Goal: Task Accomplishment & Management: Use online tool/utility

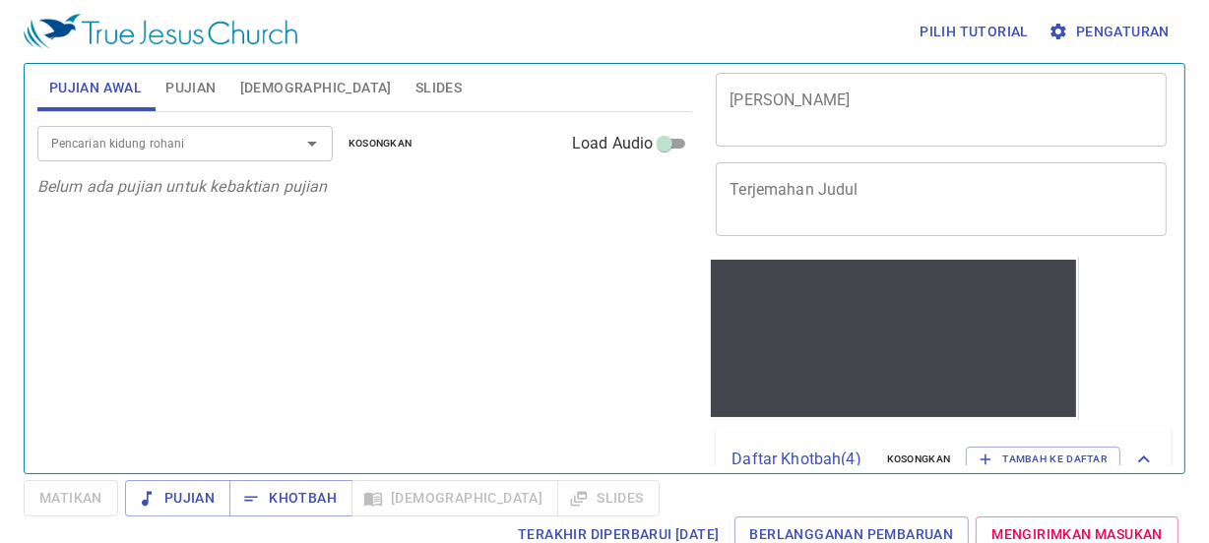
scroll to position [89, 0]
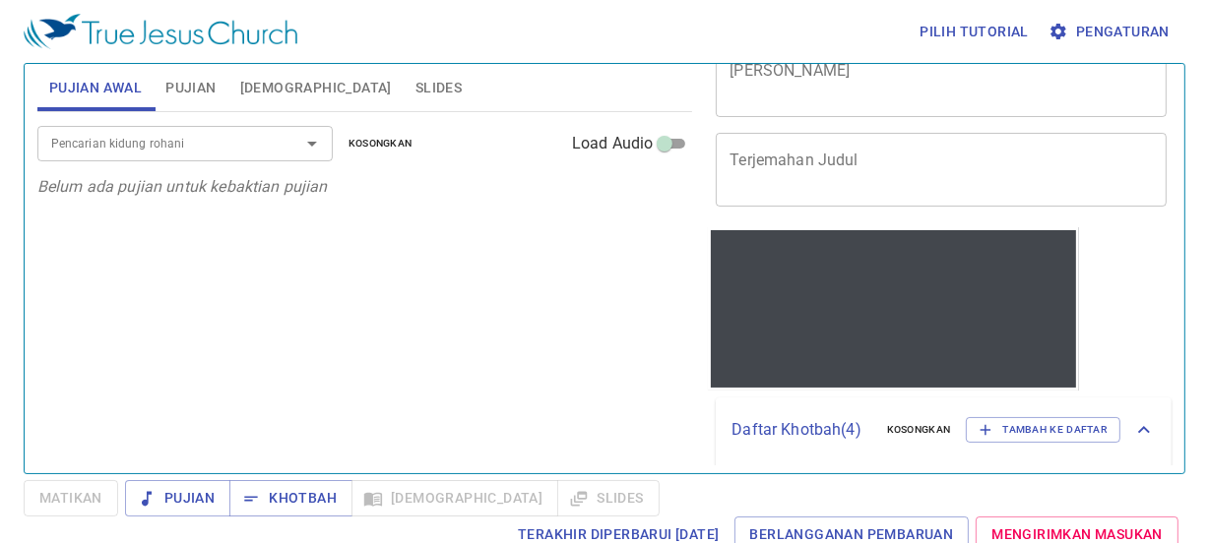
click at [836, 158] on textarea "Terjemahan Judul" at bounding box center [940, 169] width 423 height 37
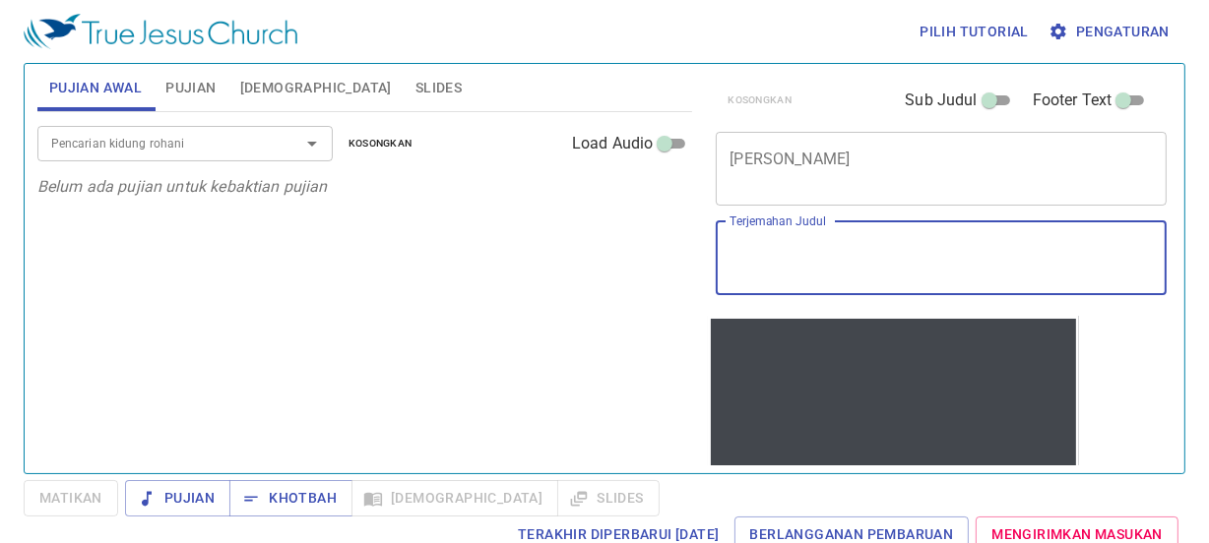
scroll to position [0, 0]
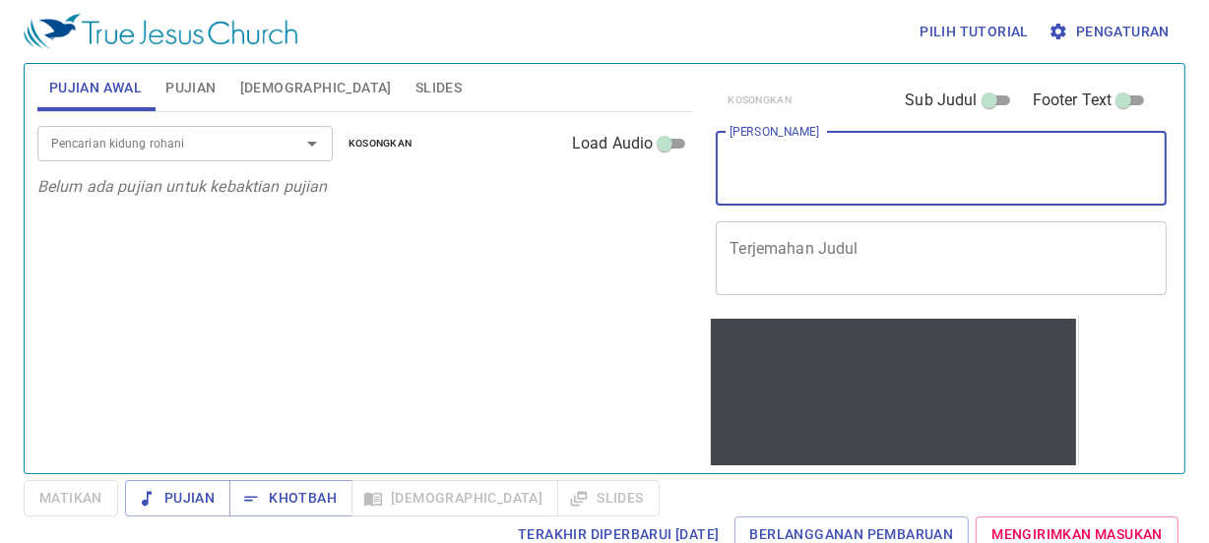
click at [831, 176] on textarea "Judul Khotbah" at bounding box center [940, 168] width 423 height 37
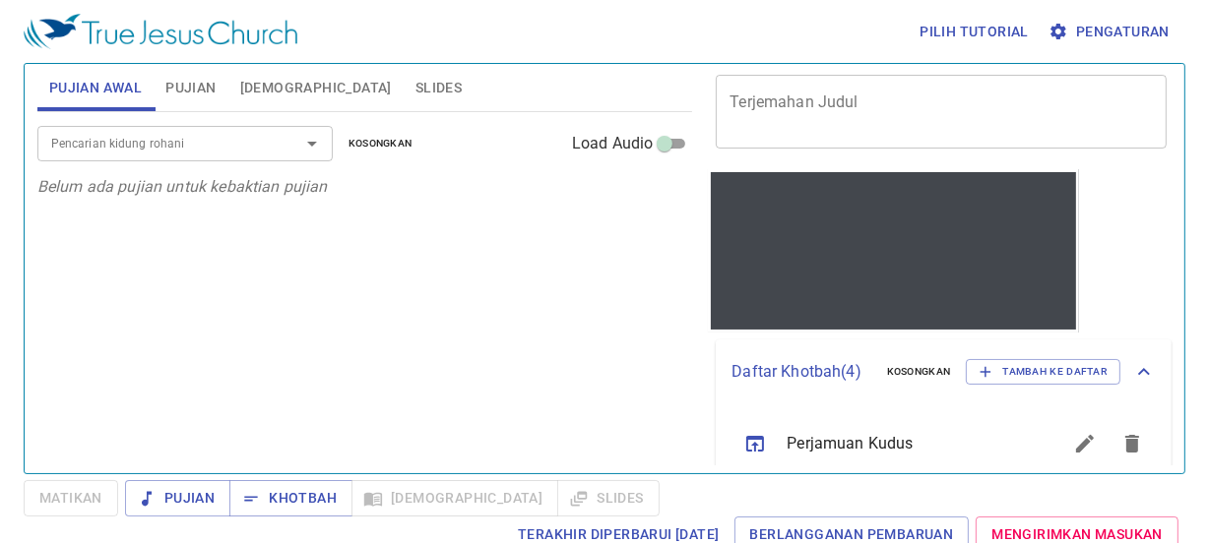
scroll to position [146, 0]
click at [850, 196] on div at bounding box center [893, 239] width 365 height 102
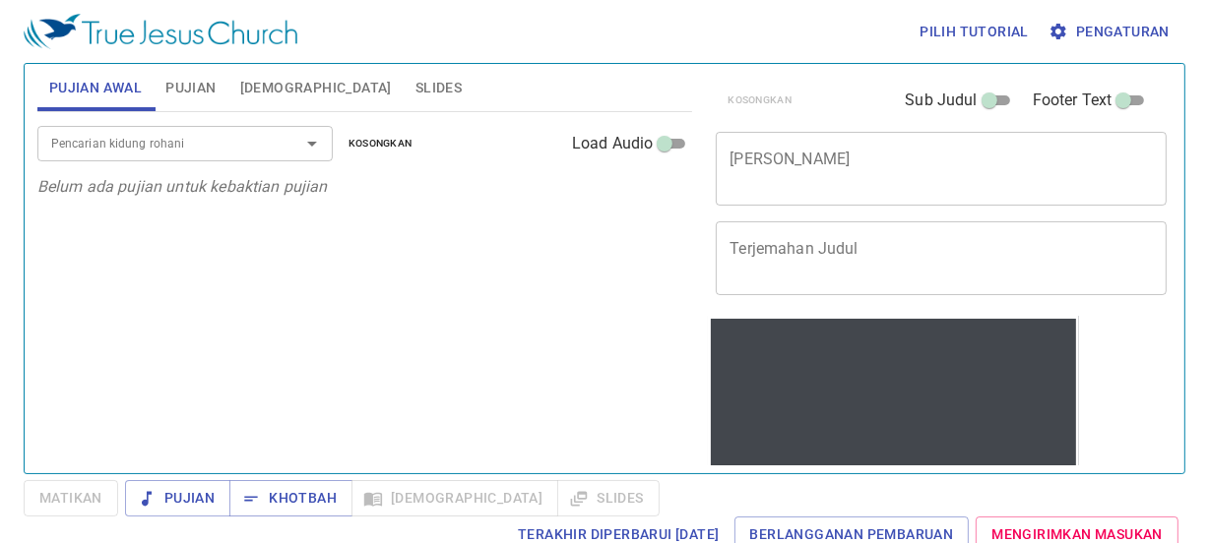
scroll to position [0, 0]
drag, startPoint x: 142, startPoint y: 26, endPoint x: 846, endPoint y: 193, distance: 723.4
click at [850, 194] on div "x Judul Khotbah" at bounding box center [941, 169] width 451 height 74
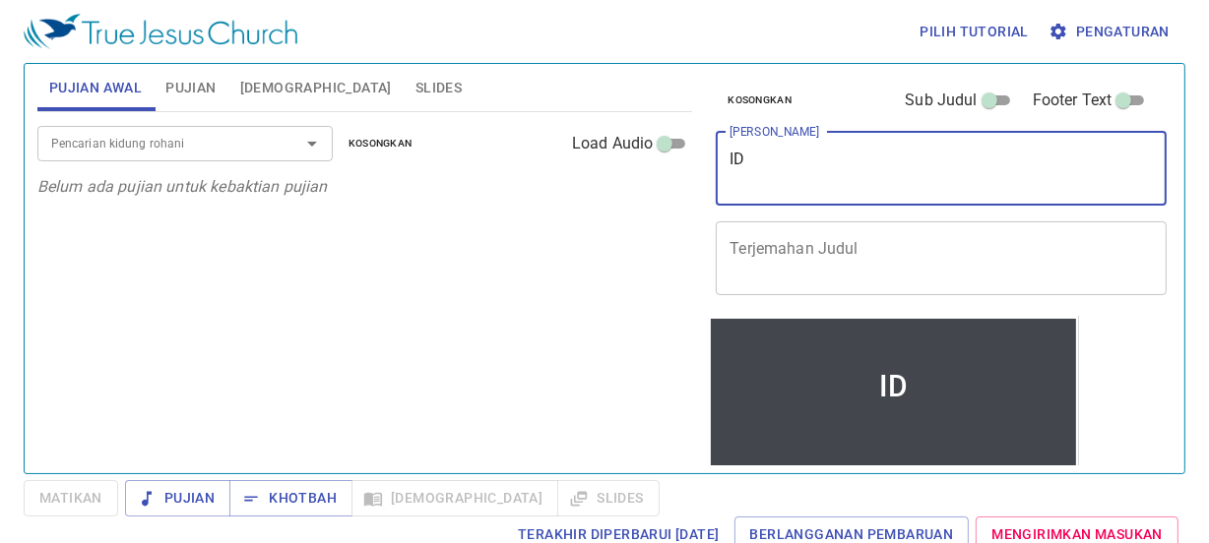
type textarea "I"
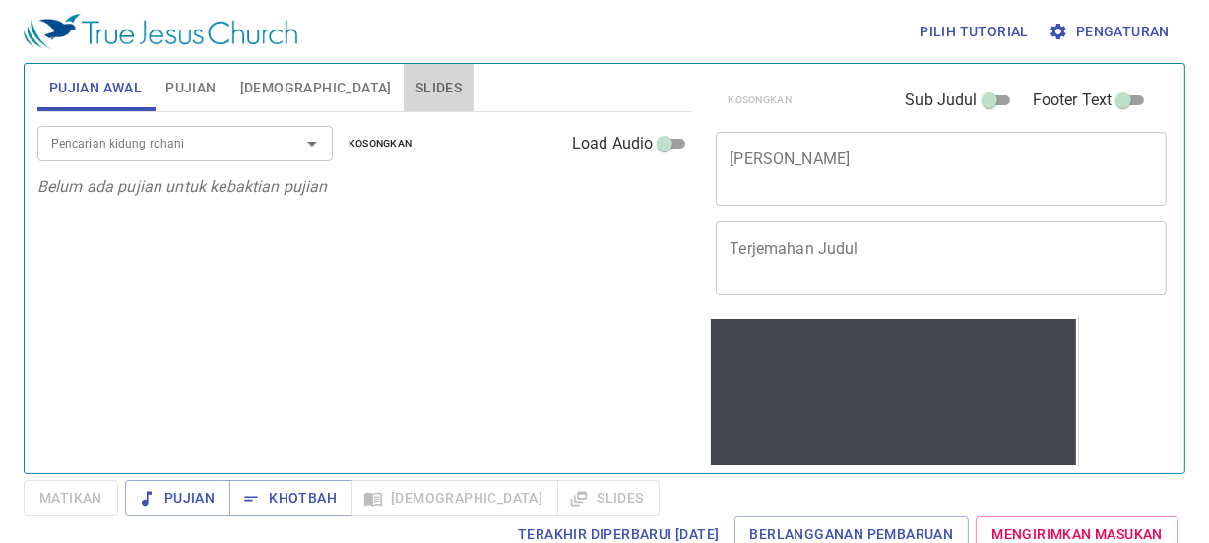
click at [415, 94] on span "Slides" at bounding box center [438, 88] width 46 height 25
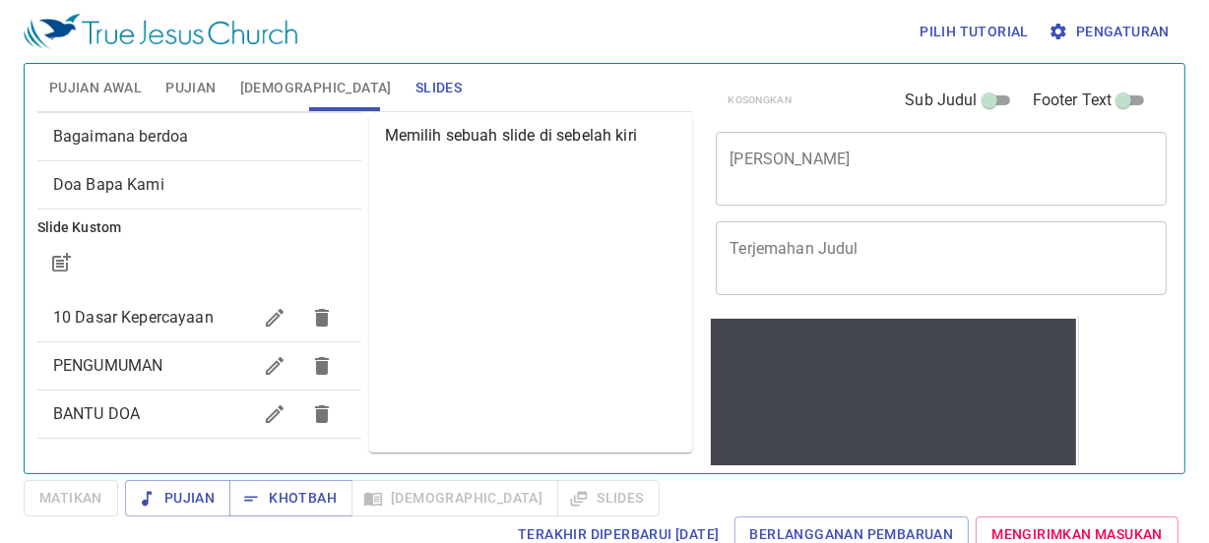
scroll to position [90, 0]
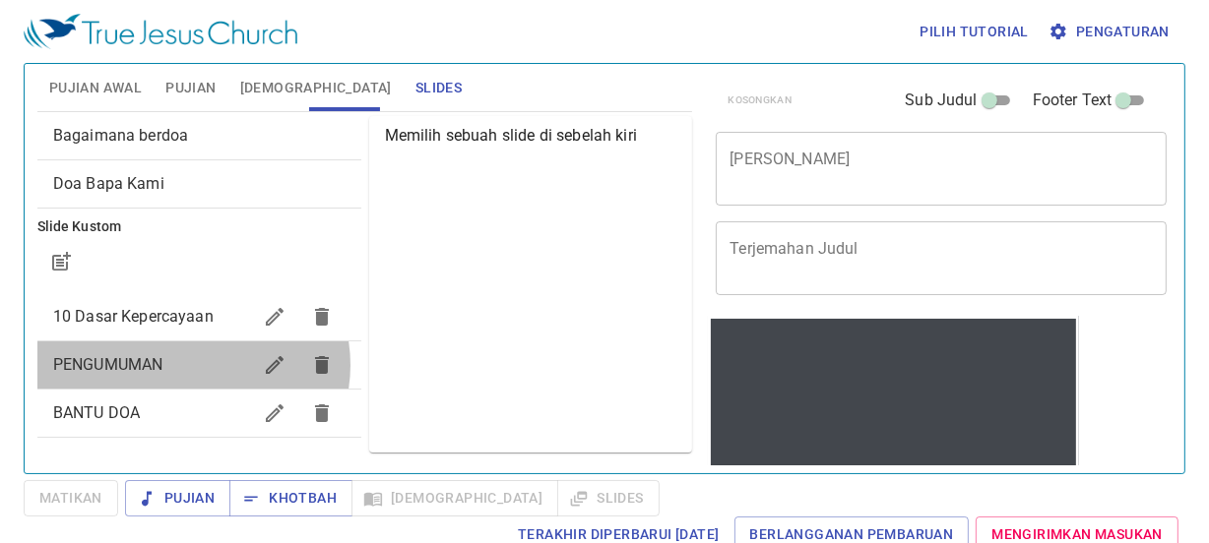
click at [192, 364] on span "PENGUMUMAN" at bounding box center [152, 365] width 198 height 24
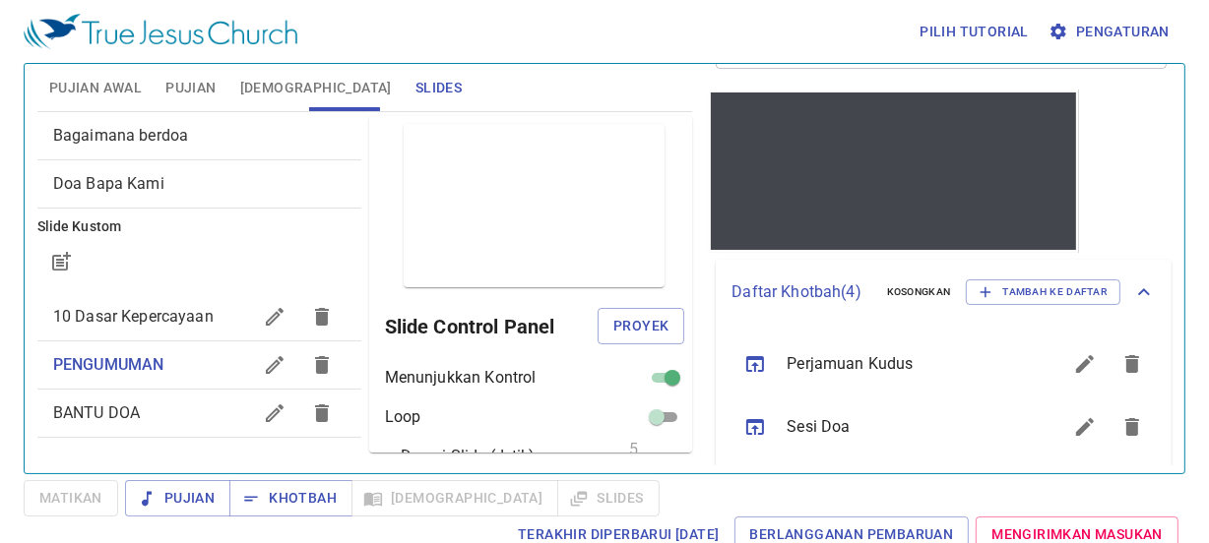
scroll to position [413, 0]
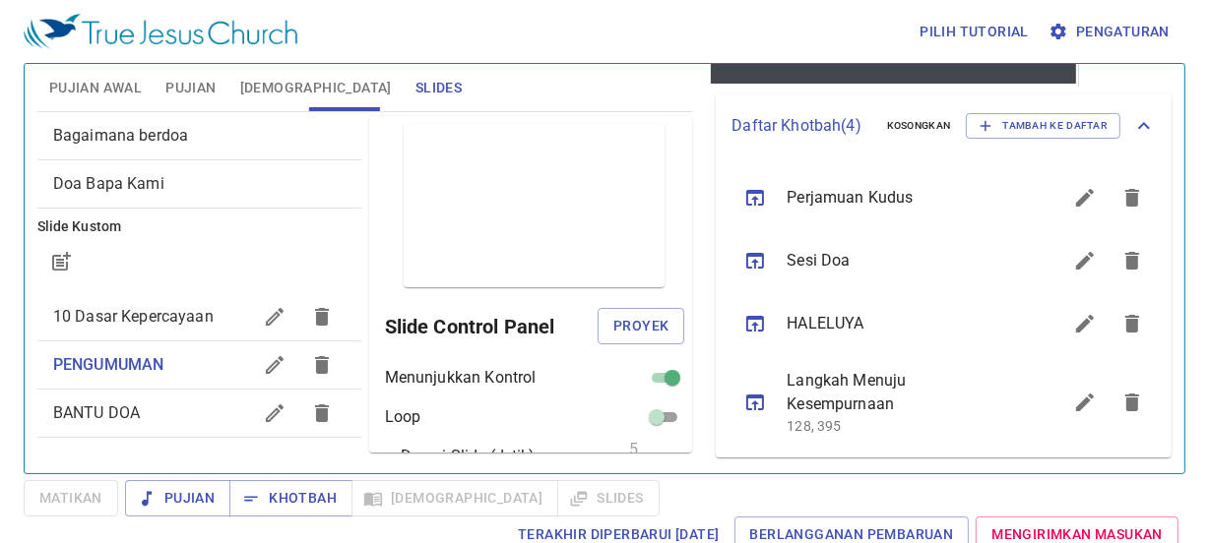
click at [899, 405] on span "Langkah Menuju Kesempurnaan" at bounding box center [900, 392] width 227 height 47
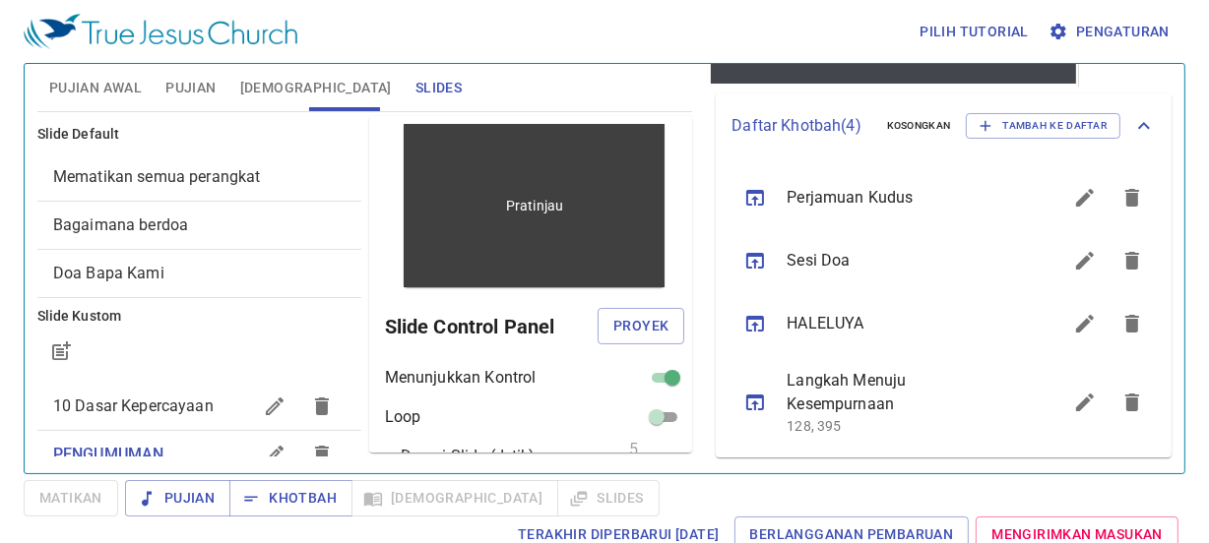
click at [506, 240] on div "Pratinjau" at bounding box center [534, 205] width 261 height 163
click at [498, 234] on div "Pratinjau" at bounding box center [534, 205] width 261 height 163
click at [510, 215] on p "Pratinjau" at bounding box center [534, 206] width 57 height 20
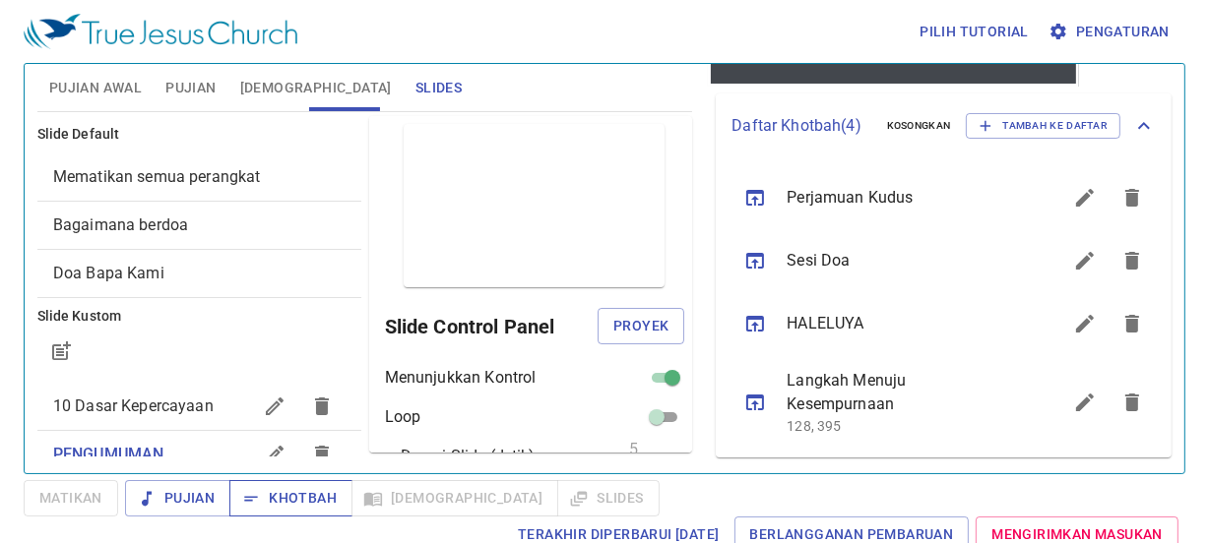
click at [316, 502] on span "Khotbah" at bounding box center [291, 498] width 92 height 25
drag, startPoint x: 624, startPoint y: 187, endPoint x: 696, endPoint y: 146, distance: 82.9
click at [623, 187] on div "Pratinjau" at bounding box center [534, 205] width 261 height 163
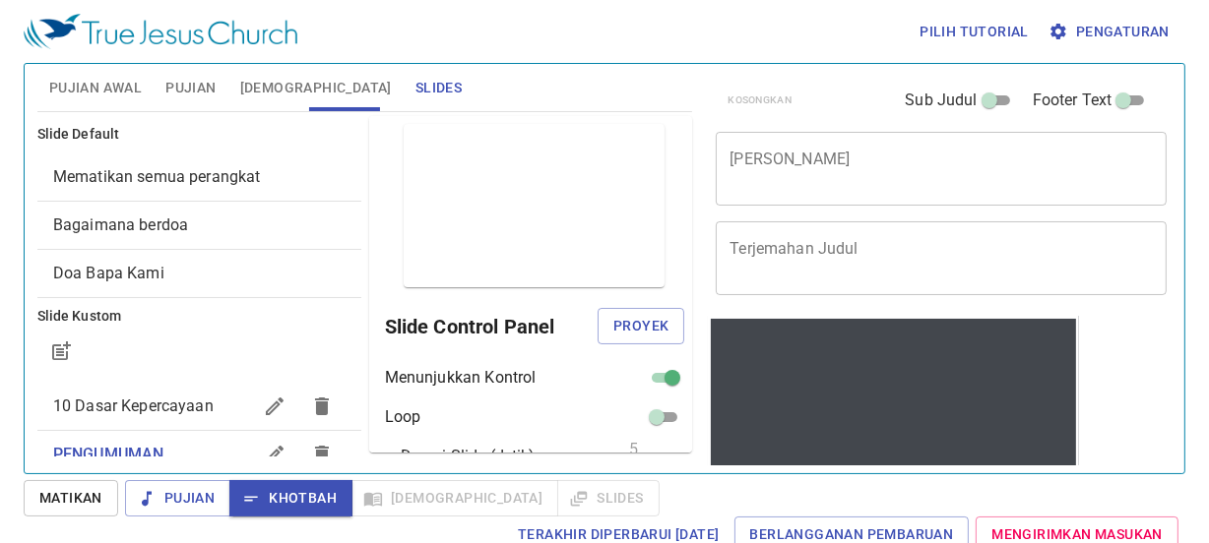
click at [934, 179] on textarea "[PERSON_NAME]" at bounding box center [940, 168] width 423 height 37
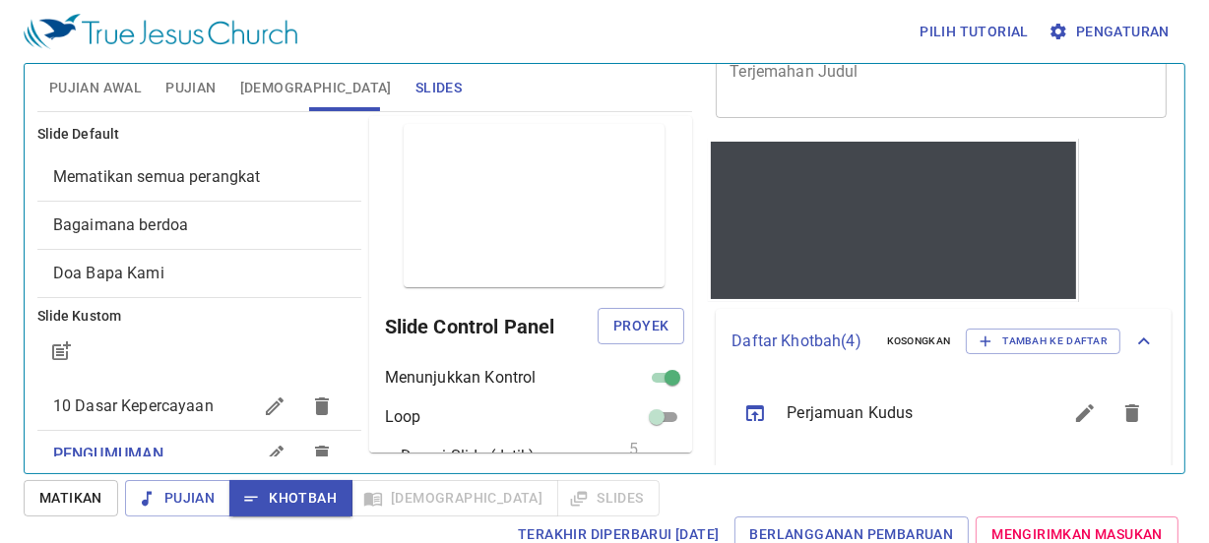
scroll to position [178, 0]
click at [896, 240] on div at bounding box center [893, 207] width 365 height 102
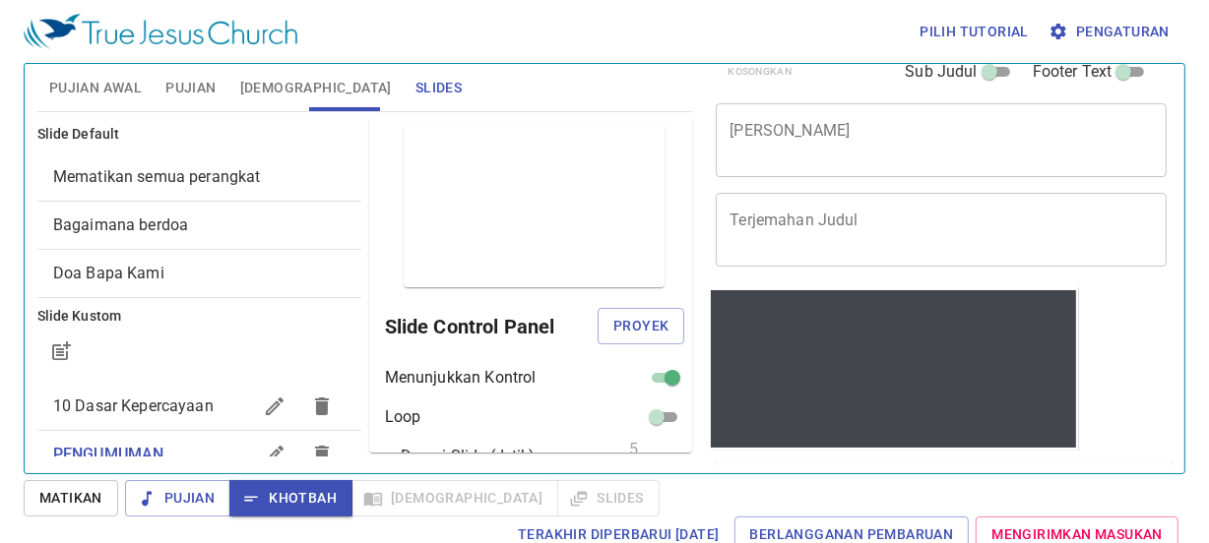
scroll to position [0, 0]
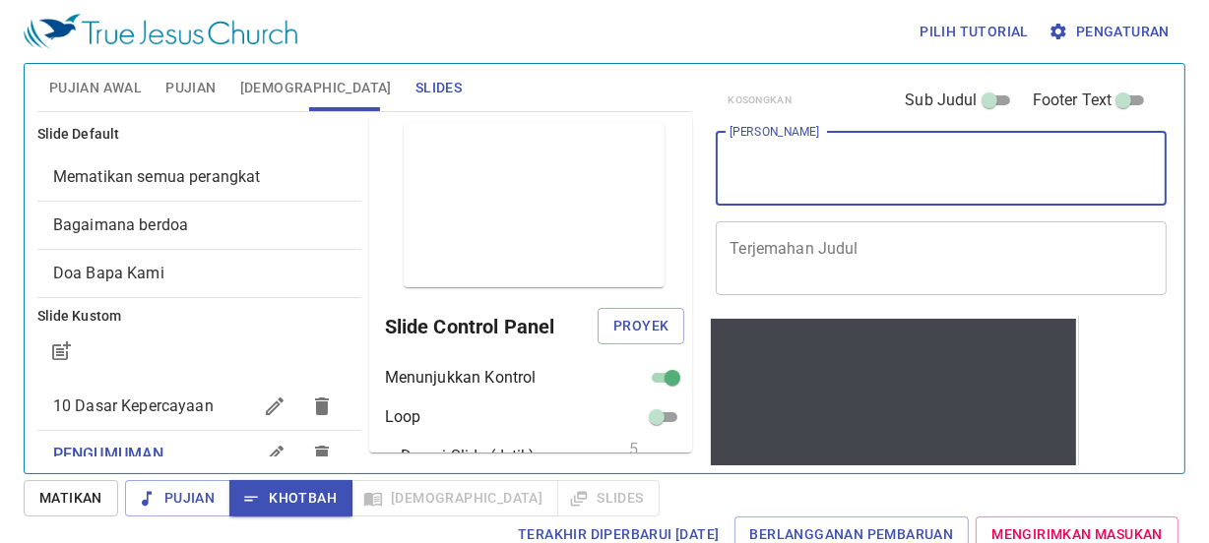
click at [828, 165] on textarea "[PERSON_NAME]" at bounding box center [940, 168] width 423 height 37
type textarea "Kem"
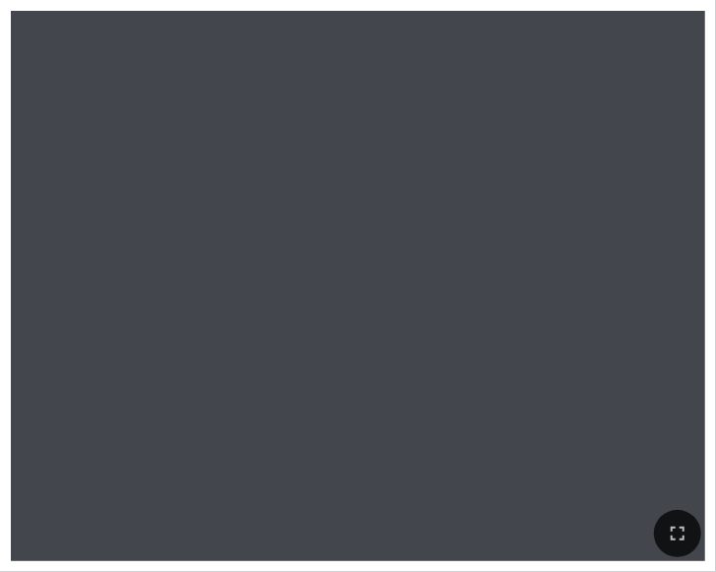
drag, startPoint x: 540, startPoint y: 354, endPoint x: 385, endPoint y: 245, distance: 190.1
click at [385, 245] on div at bounding box center [358, 244] width 694 height 357
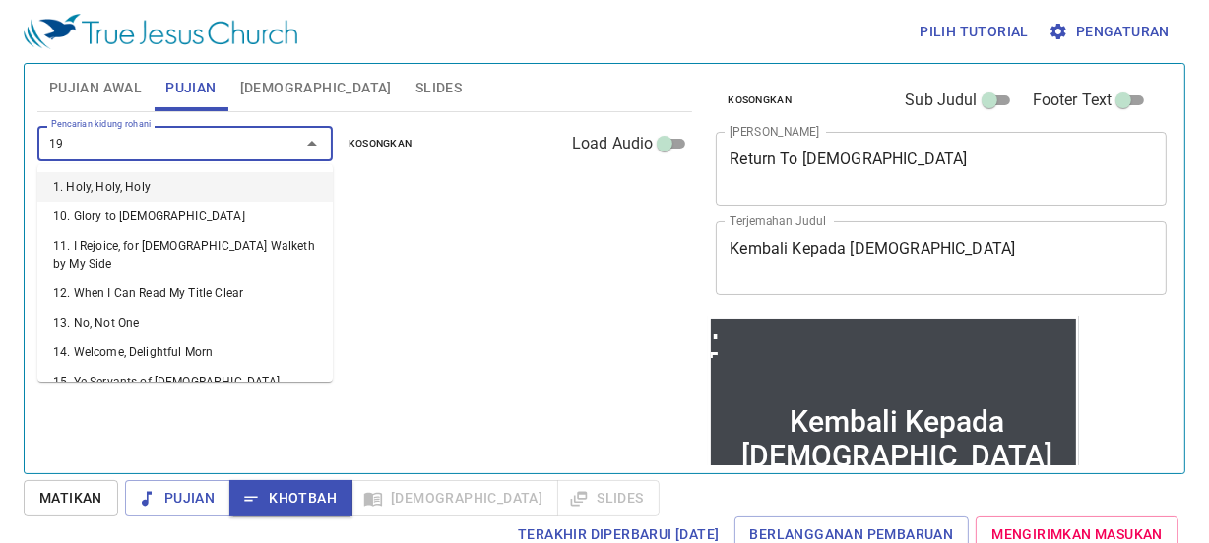
type input "196"
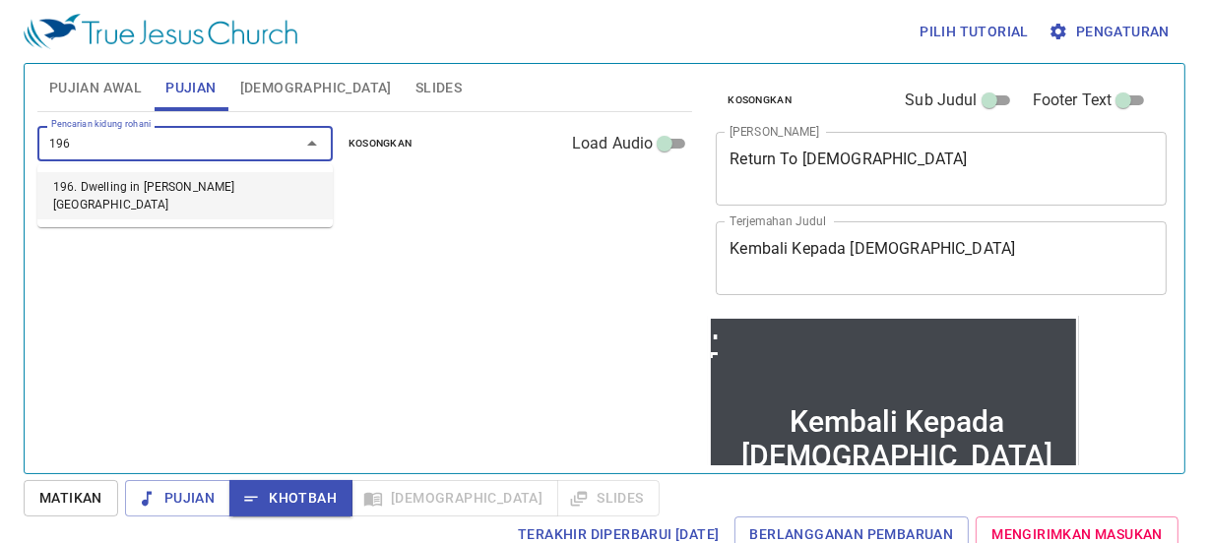
scroll to position [89, 0]
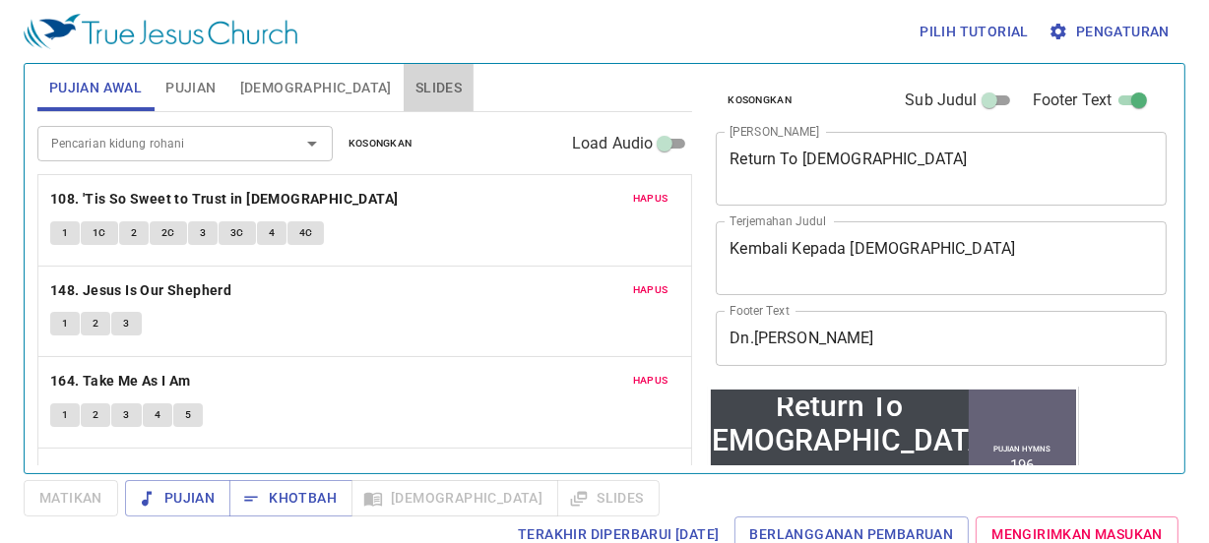
click at [415, 79] on span "Slides" at bounding box center [438, 88] width 46 height 25
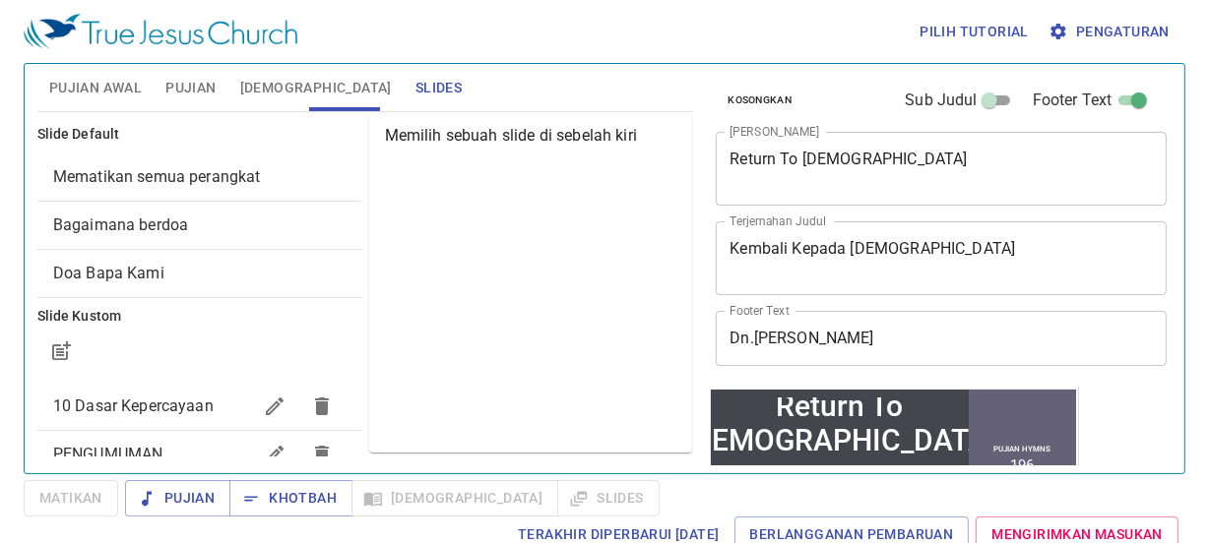
click at [142, 226] on span "Bagaimana berdoa" at bounding box center [120, 225] width 135 height 19
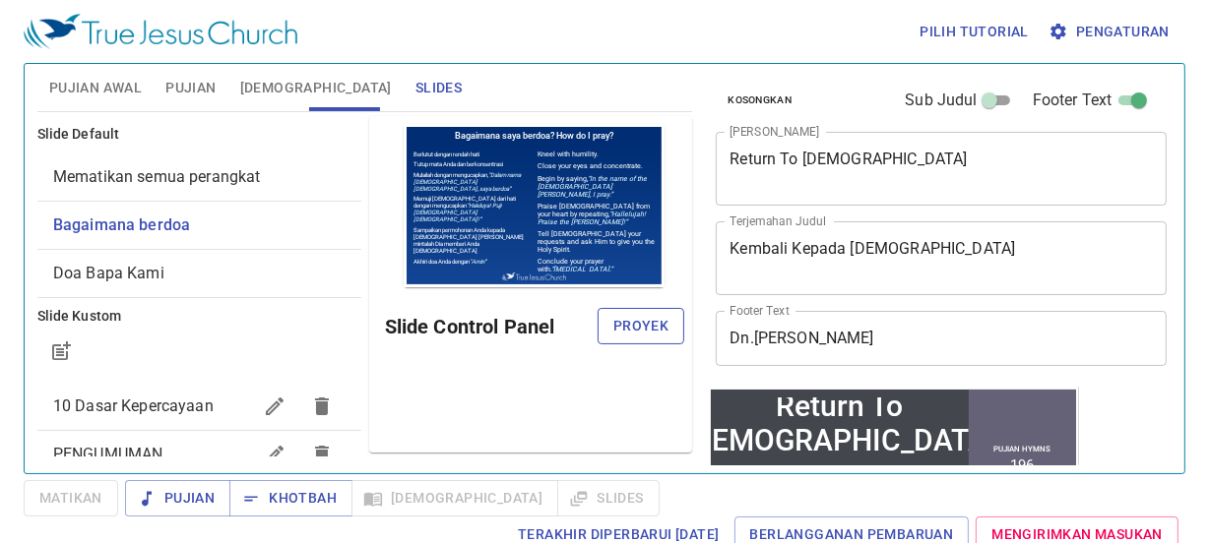
click at [644, 322] on span "Proyek" at bounding box center [640, 326] width 55 height 25
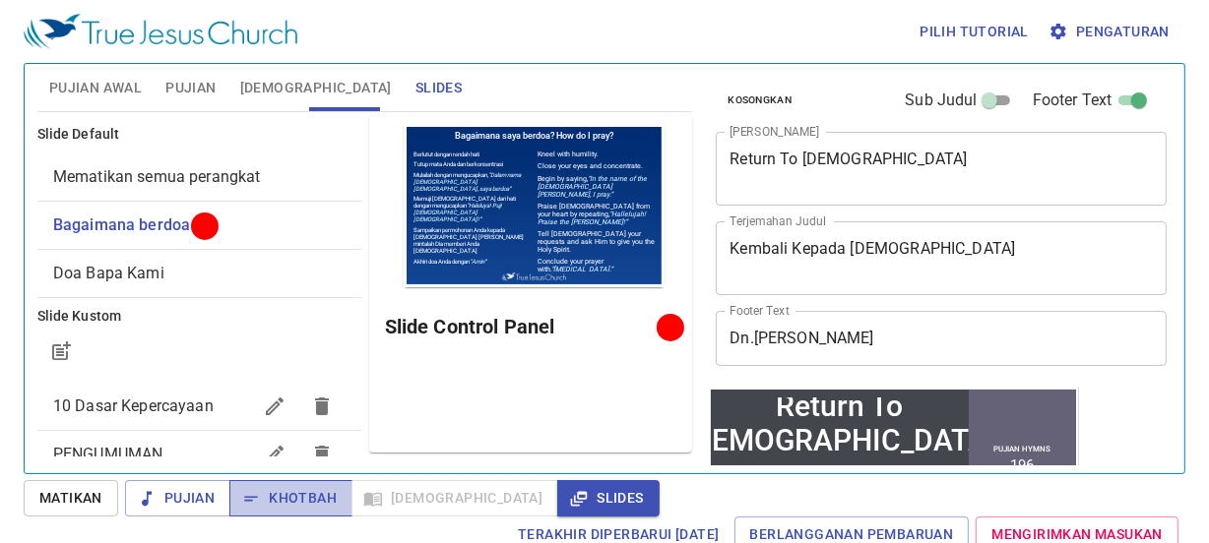
click at [291, 495] on span "Khotbah" at bounding box center [291, 498] width 92 height 25
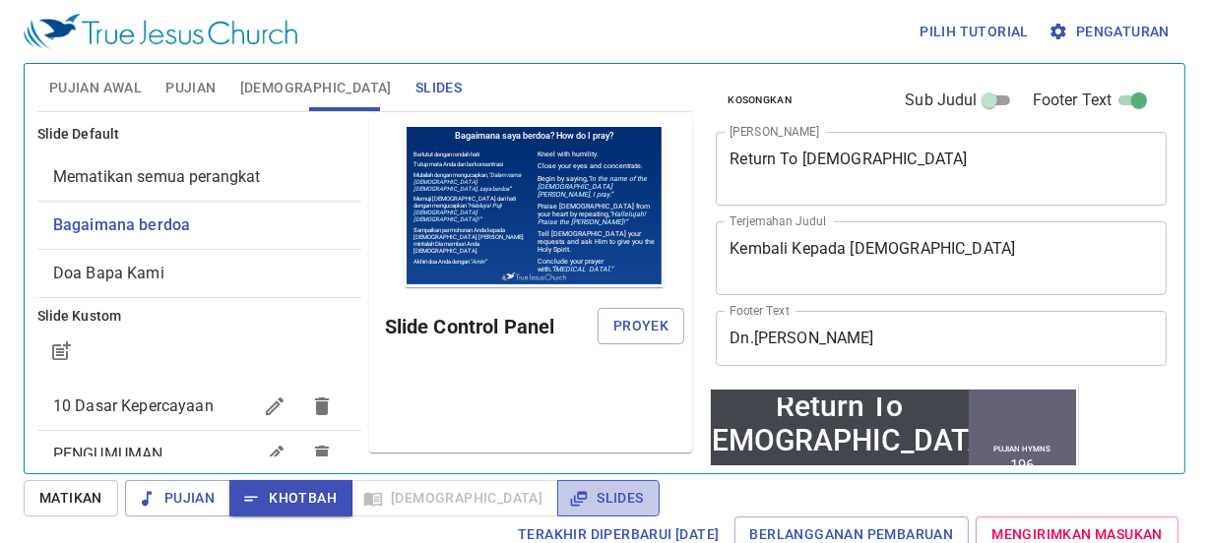
click at [573, 486] on span "Slides" at bounding box center [608, 498] width 70 height 25
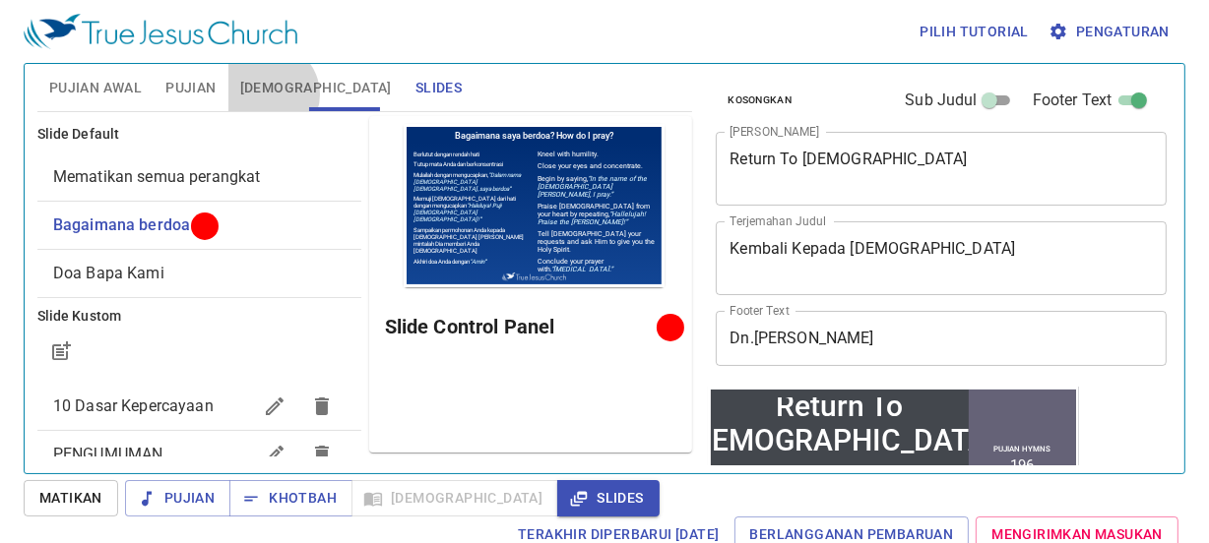
click at [269, 94] on span "[DEMOGRAPHIC_DATA]" at bounding box center [316, 88] width 152 height 25
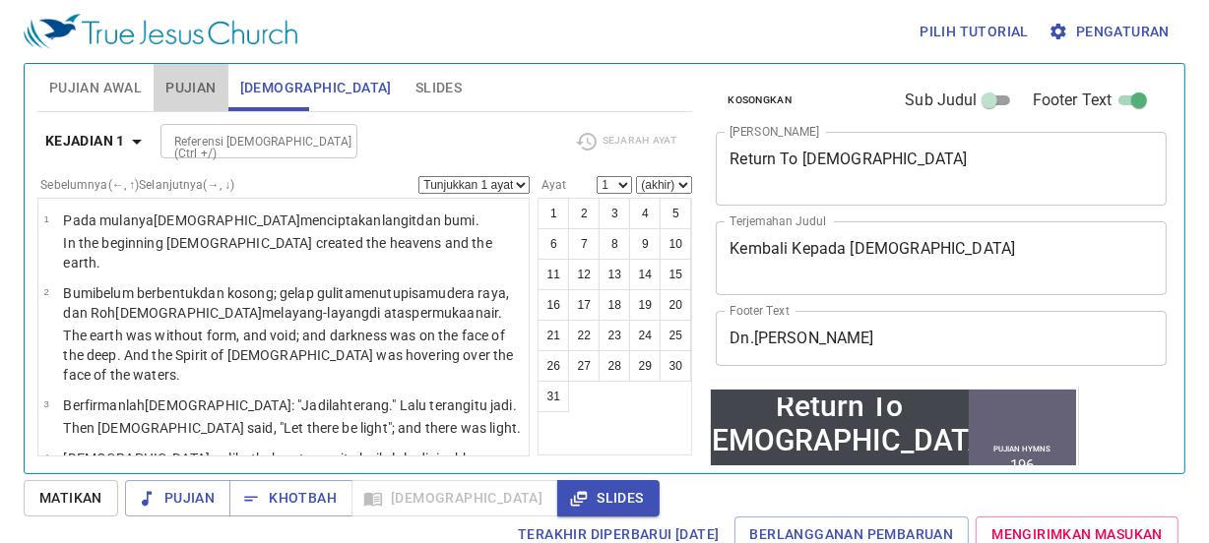
click at [187, 93] on span "Pujian" at bounding box center [190, 88] width 50 height 25
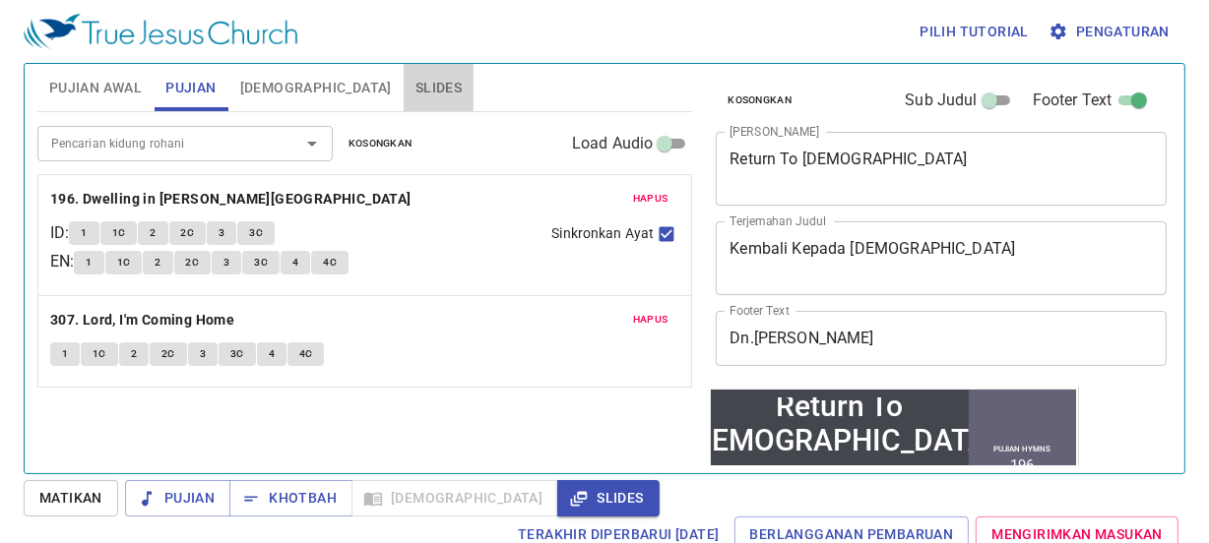
click at [415, 87] on span "Slides" at bounding box center [438, 88] width 46 height 25
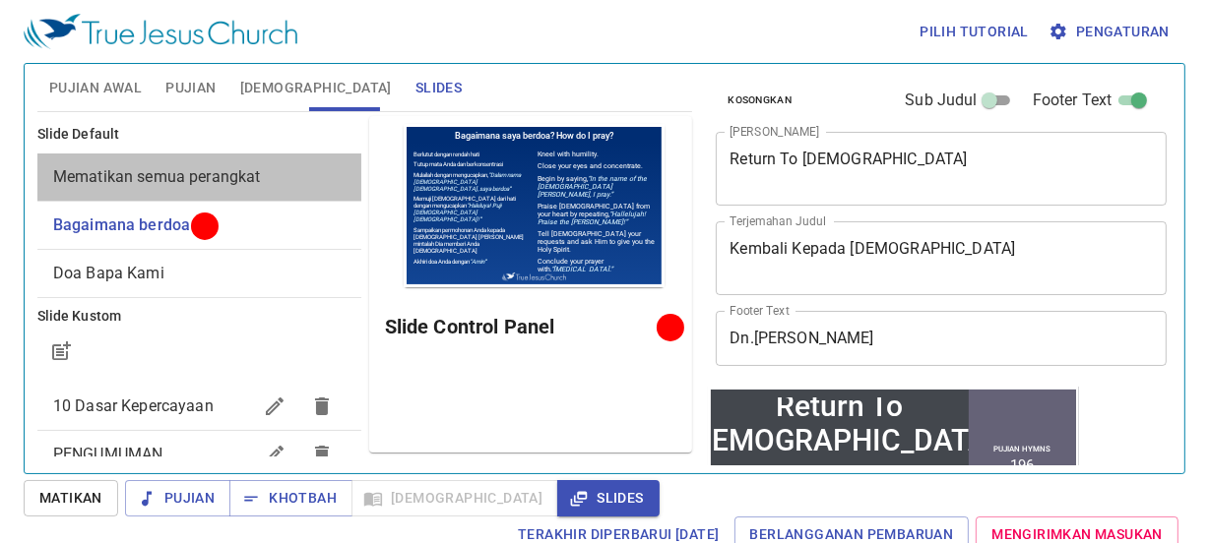
click at [245, 187] on span "Mematikan semua perangkat" at bounding box center [199, 177] width 292 height 24
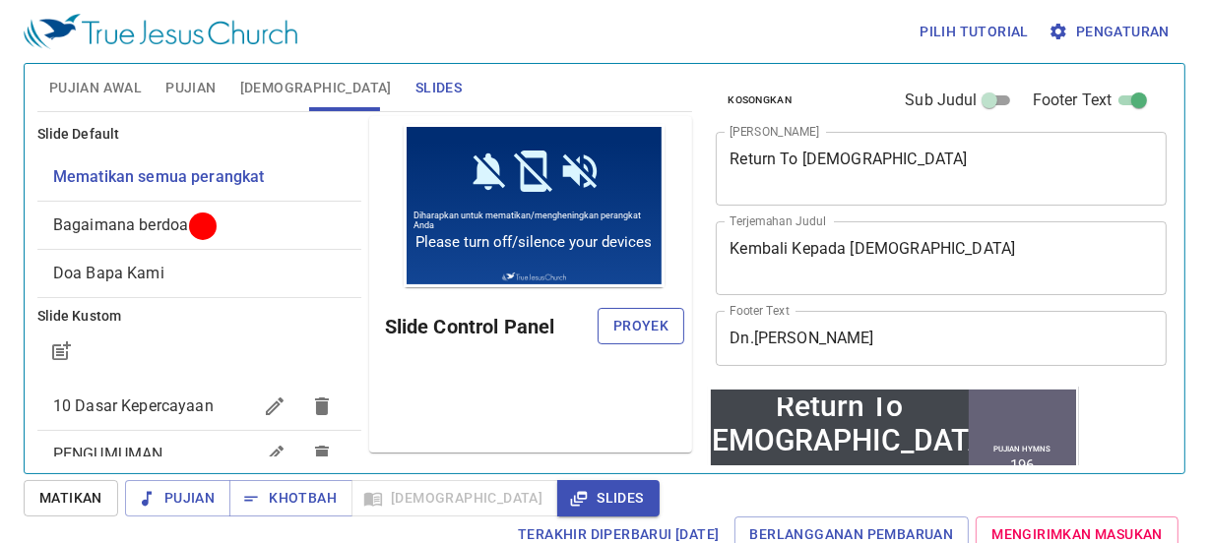
click at [619, 333] on span "Proyek" at bounding box center [640, 326] width 55 height 25
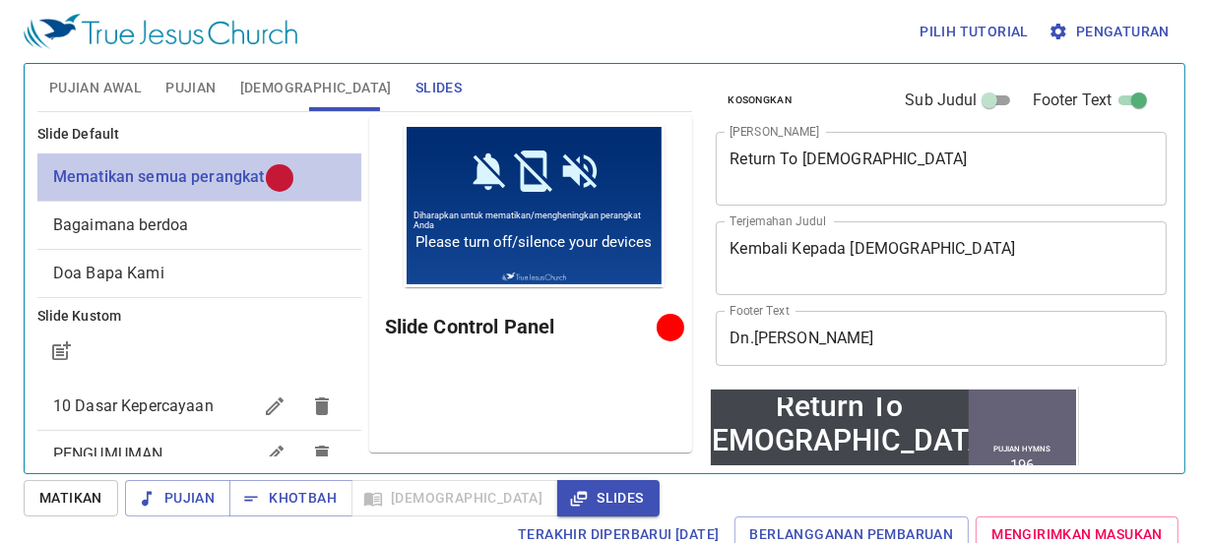
click at [273, 177] on div at bounding box center [279, 177] width 15 height 15
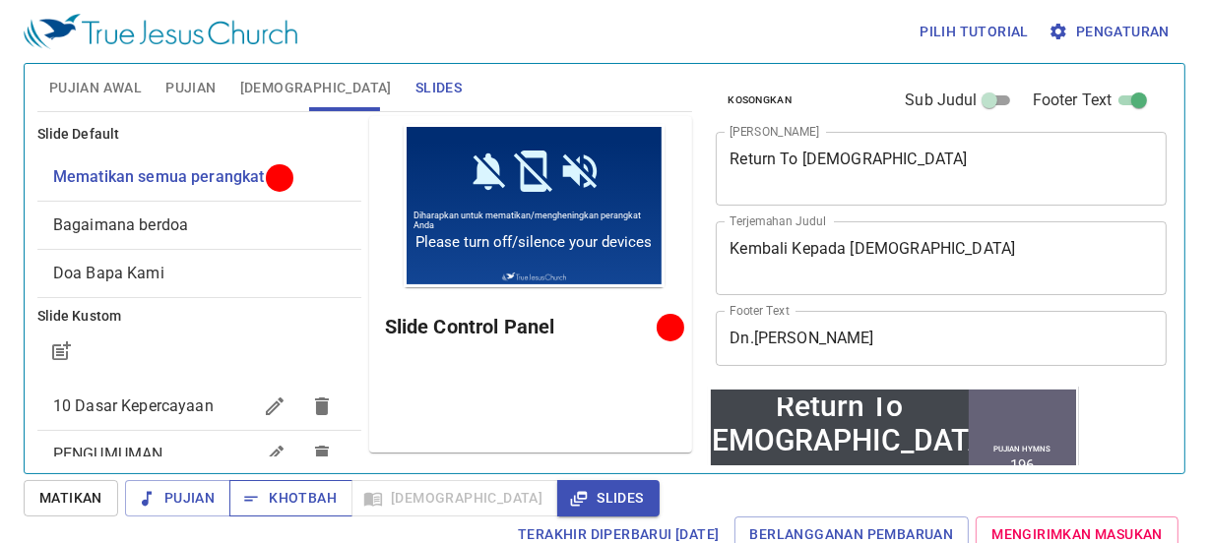
click at [283, 503] on span "Khotbah" at bounding box center [291, 498] width 92 height 25
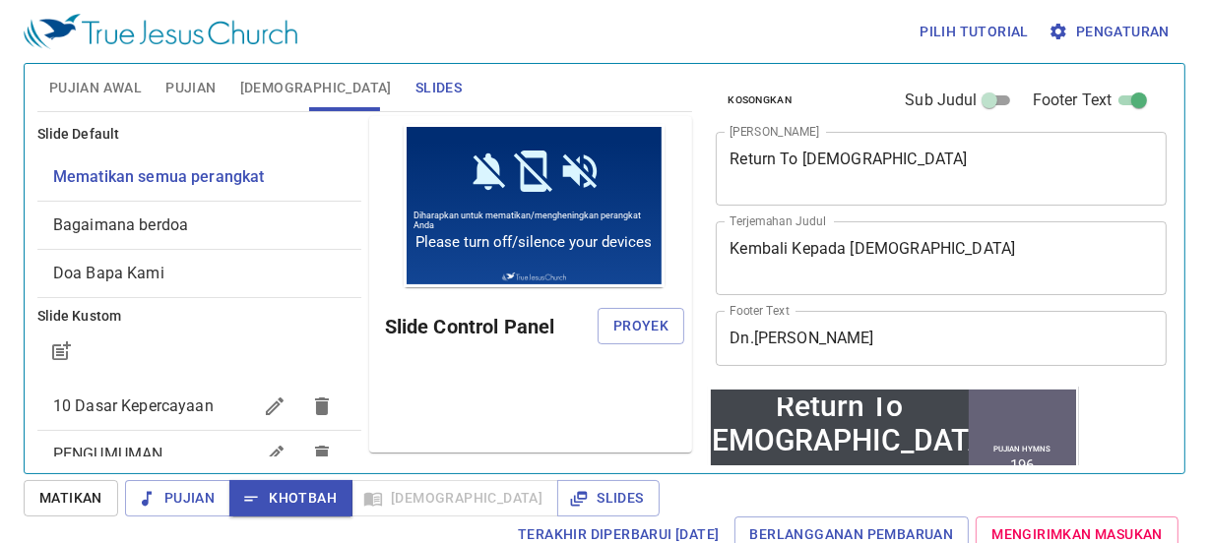
click at [184, 93] on span "Pujian" at bounding box center [190, 88] width 50 height 25
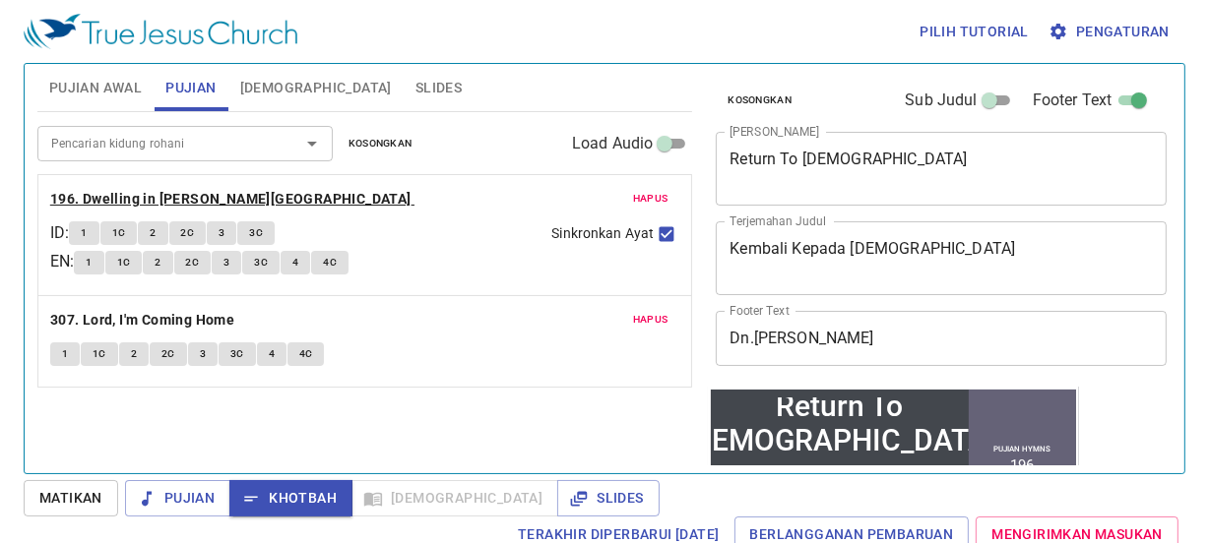
click at [107, 198] on b "196. Dwelling in Beulah Land" at bounding box center [230, 199] width 361 height 25
click at [142, 73] on button "Pujian Awal" at bounding box center [95, 87] width 116 height 47
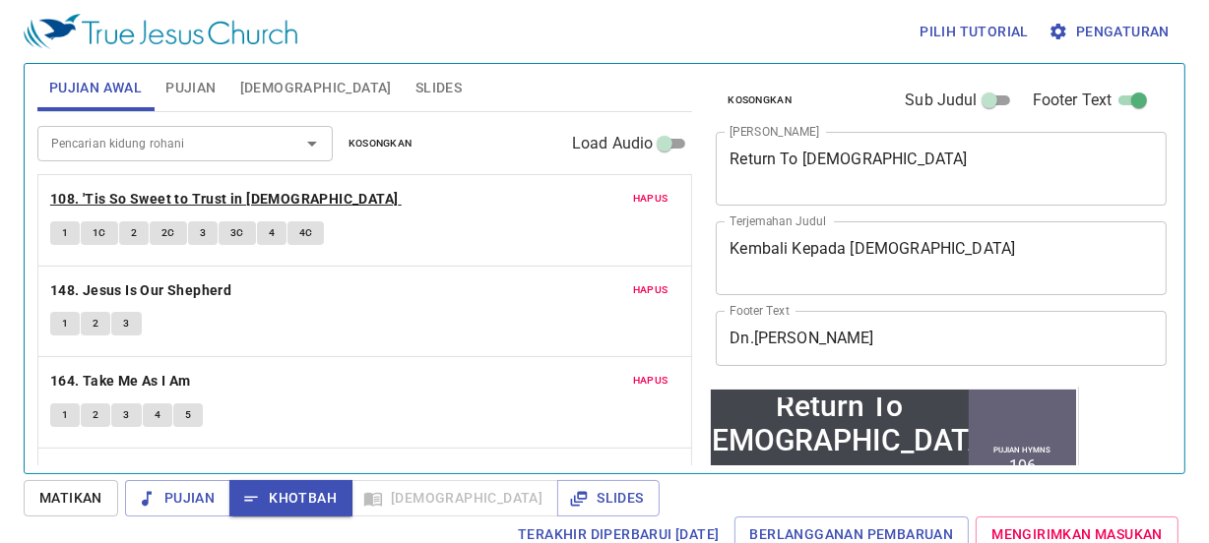
click at [84, 203] on b "108. 'Tis So Sweet to Trust in [DEMOGRAPHIC_DATA]" at bounding box center [224, 199] width 348 height 25
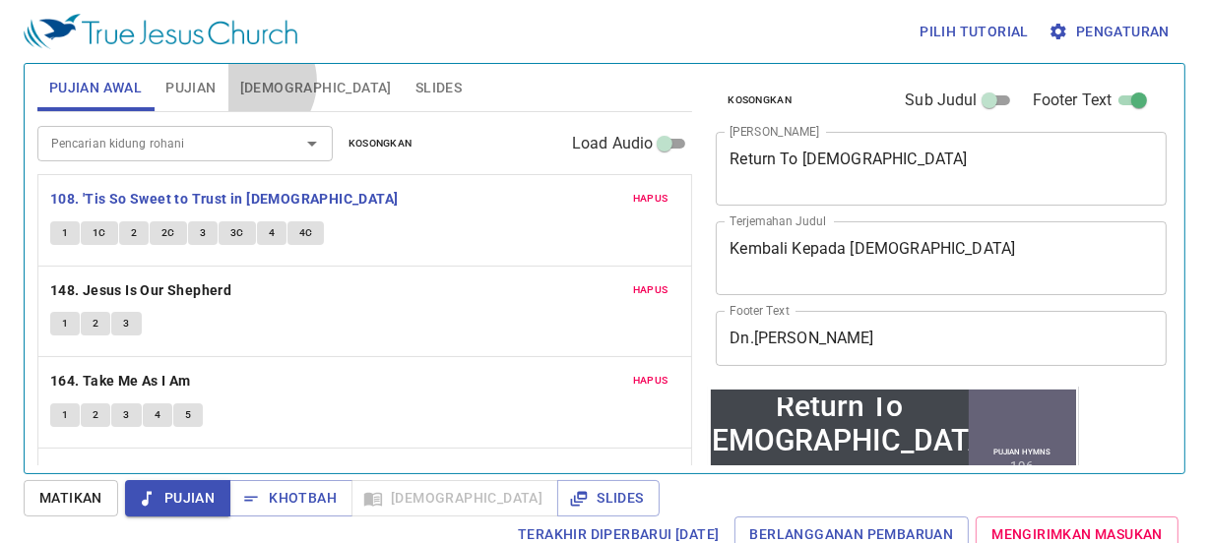
click at [247, 82] on span "[DEMOGRAPHIC_DATA]" at bounding box center [316, 88] width 152 height 25
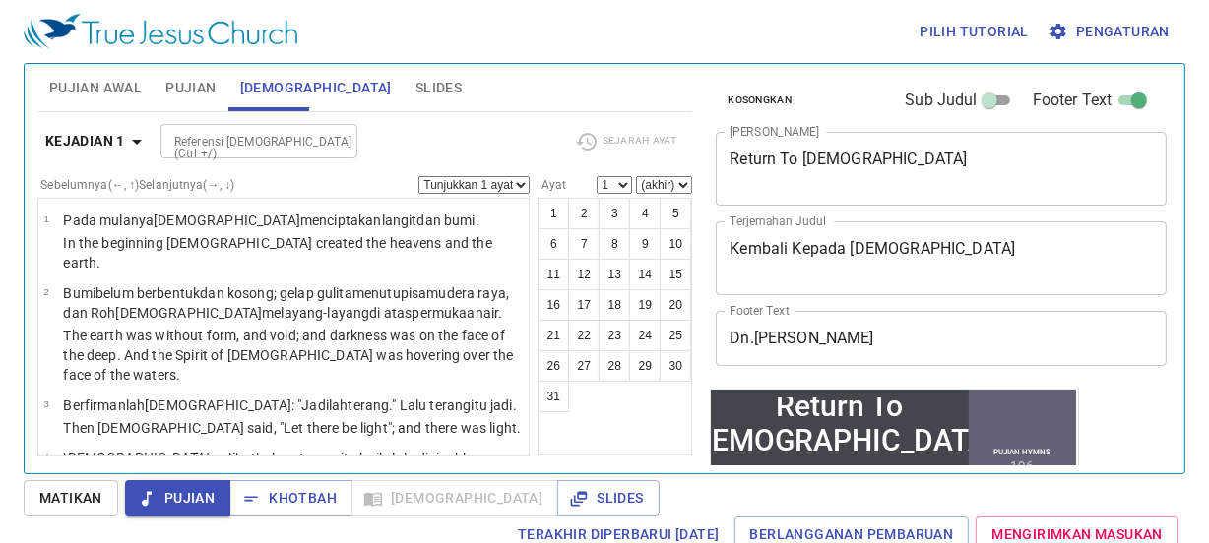
click at [270, 141] on input "Referensi [DEMOGRAPHIC_DATA] (Ctrl +/)" at bounding box center [242, 141] width 153 height 23
type input "d"
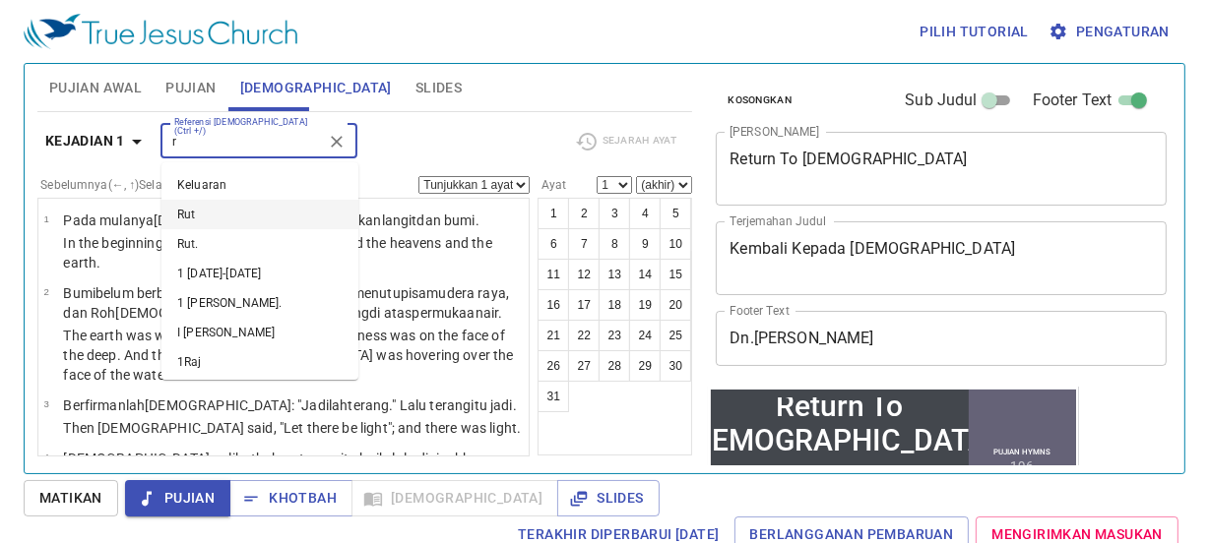
click at [230, 225] on li "Rut" at bounding box center [259, 215] width 197 height 30
type input "r"
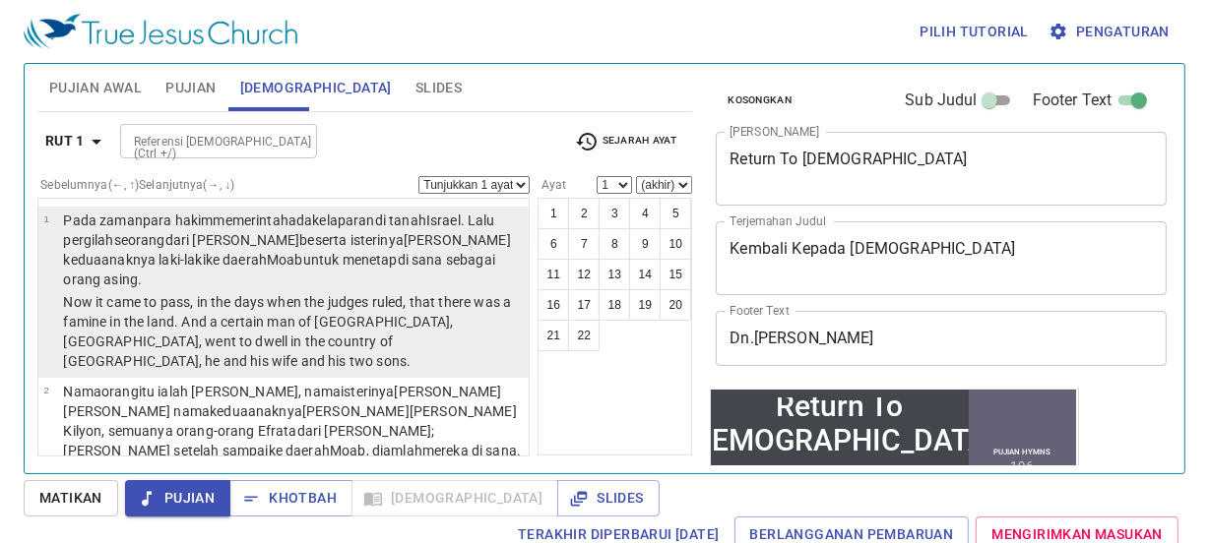
click at [235, 228] on p "Pada zaman para hakim memerintah ada kelaparan di tanah Israel. Lalu pergilah s…" at bounding box center [293, 250] width 460 height 79
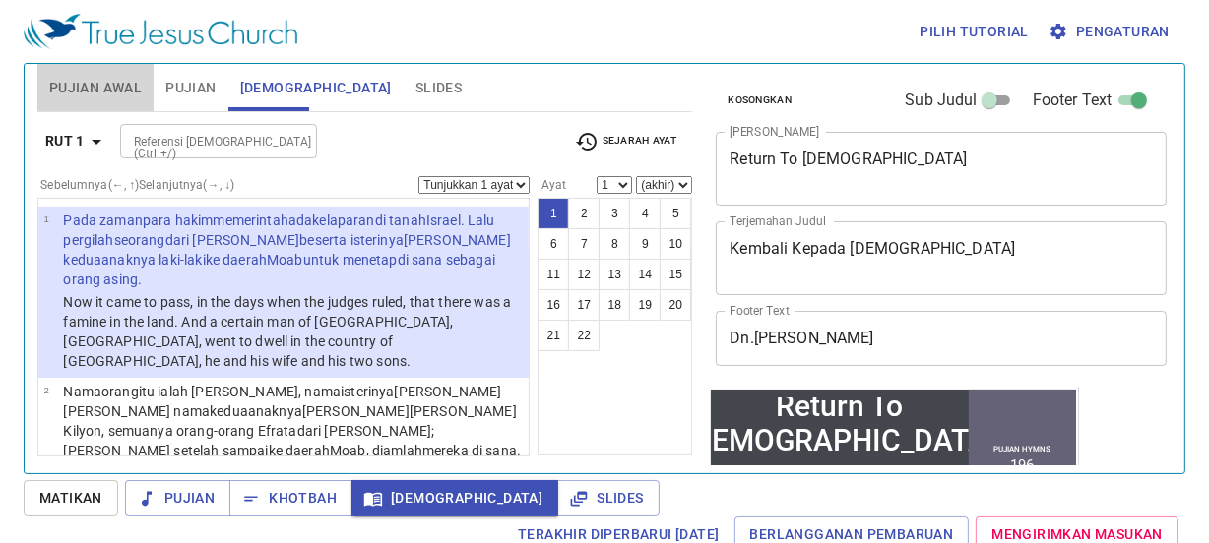
click at [117, 83] on span "Pujian Awal" at bounding box center [95, 88] width 93 height 25
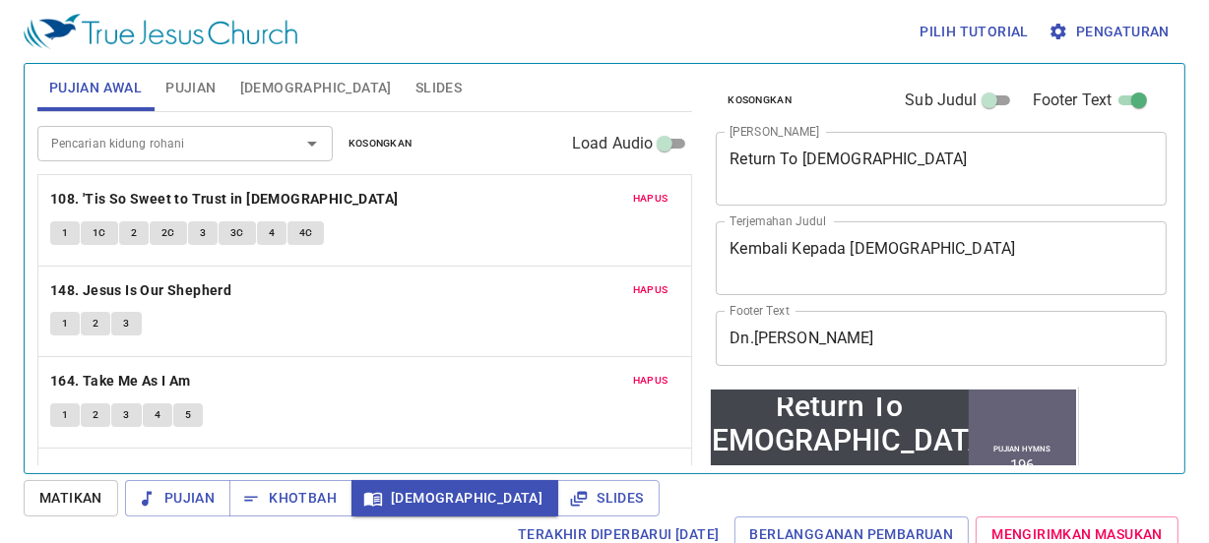
click at [216, 89] on span "Pujian" at bounding box center [190, 88] width 50 height 25
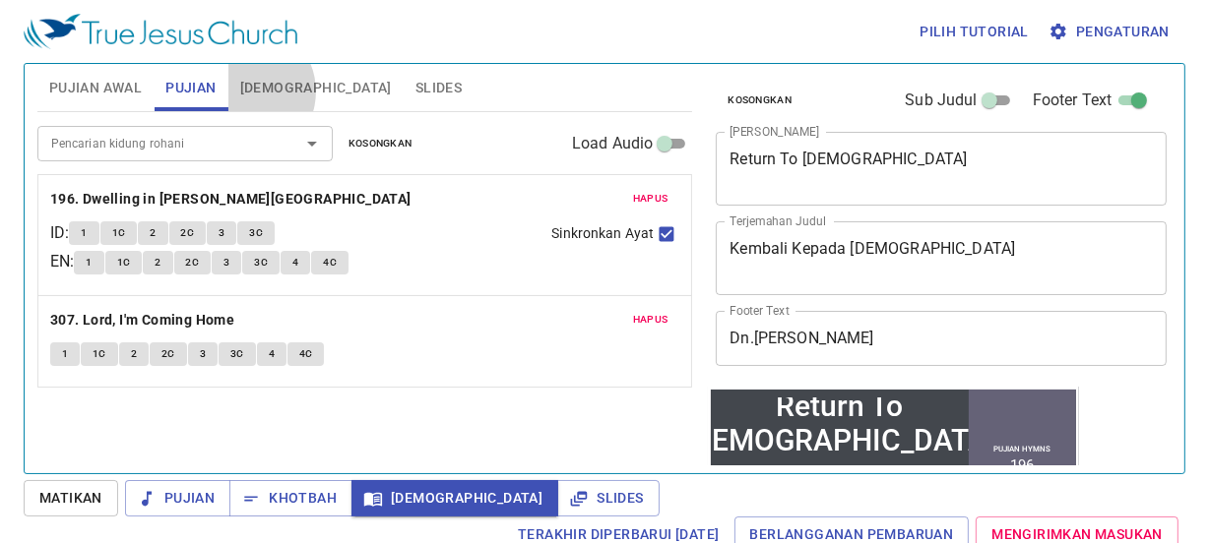
click at [244, 92] on span "[DEMOGRAPHIC_DATA]" at bounding box center [316, 88] width 152 height 25
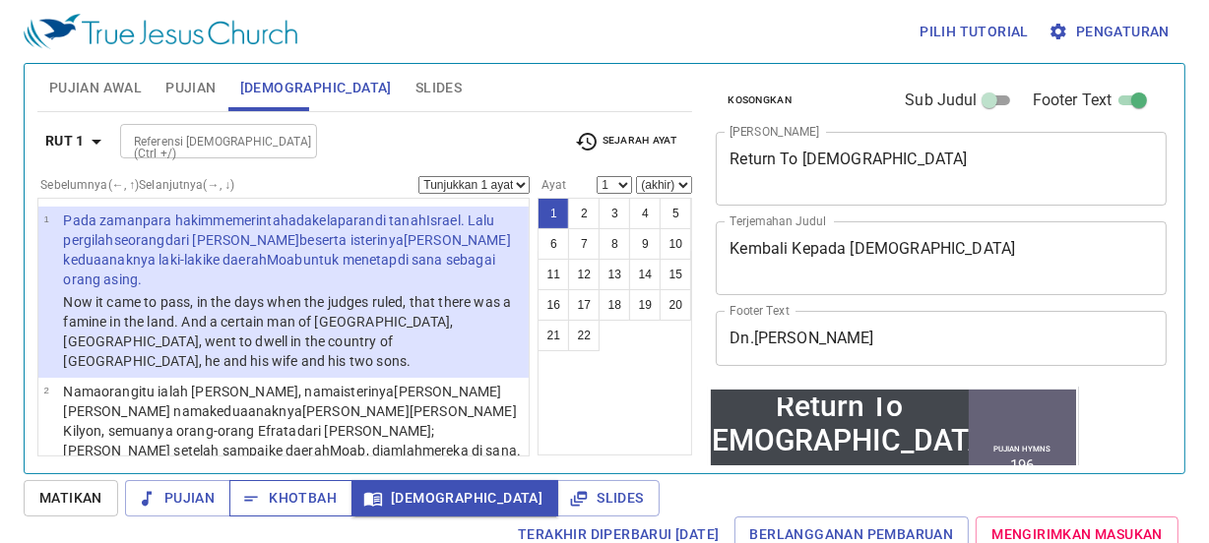
click at [318, 505] on span "Khotbah" at bounding box center [291, 498] width 92 height 25
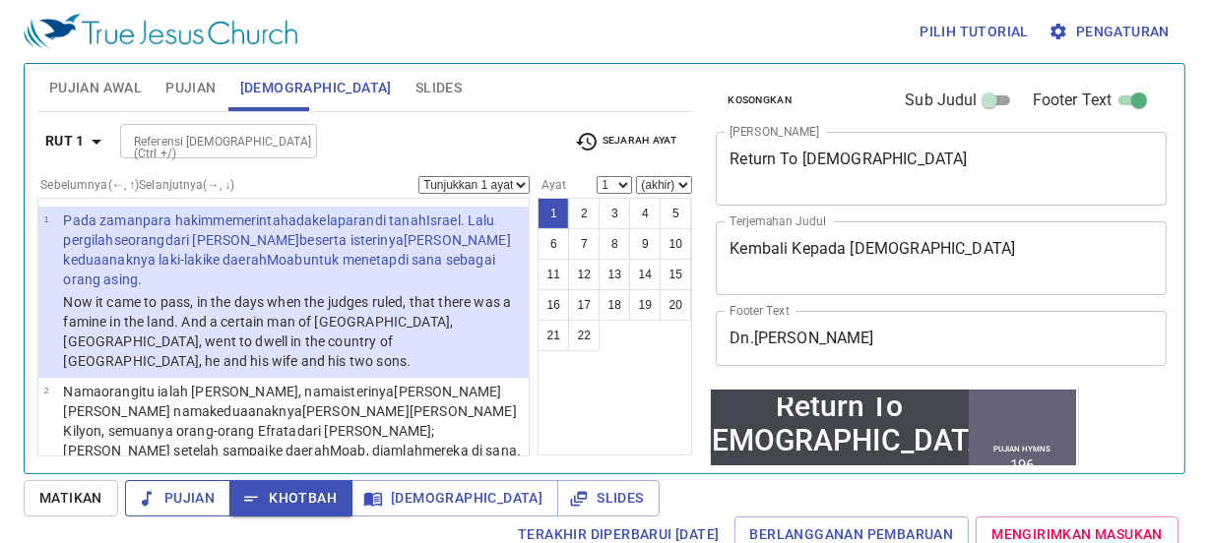
click at [197, 503] on span "Pujian" at bounding box center [178, 498] width 74 height 25
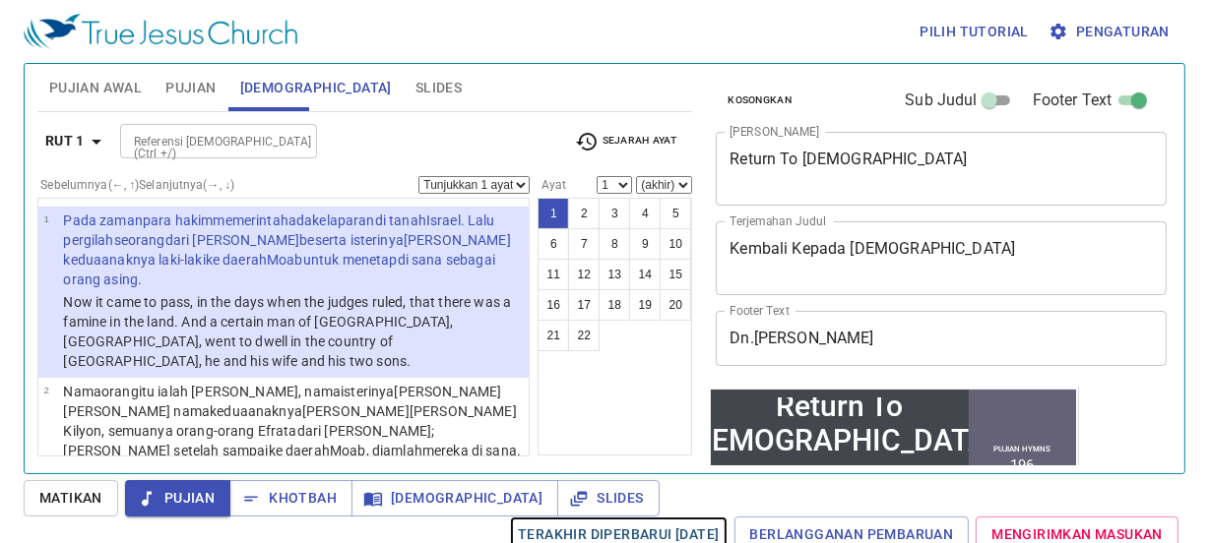
click at [519, 519] on link "Terakhir Diperbarui 2/7/2025" at bounding box center [618, 535] width 217 height 36
click at [557, 497] on button "Slides" at bounding box center [607, 498] width 101 height 36
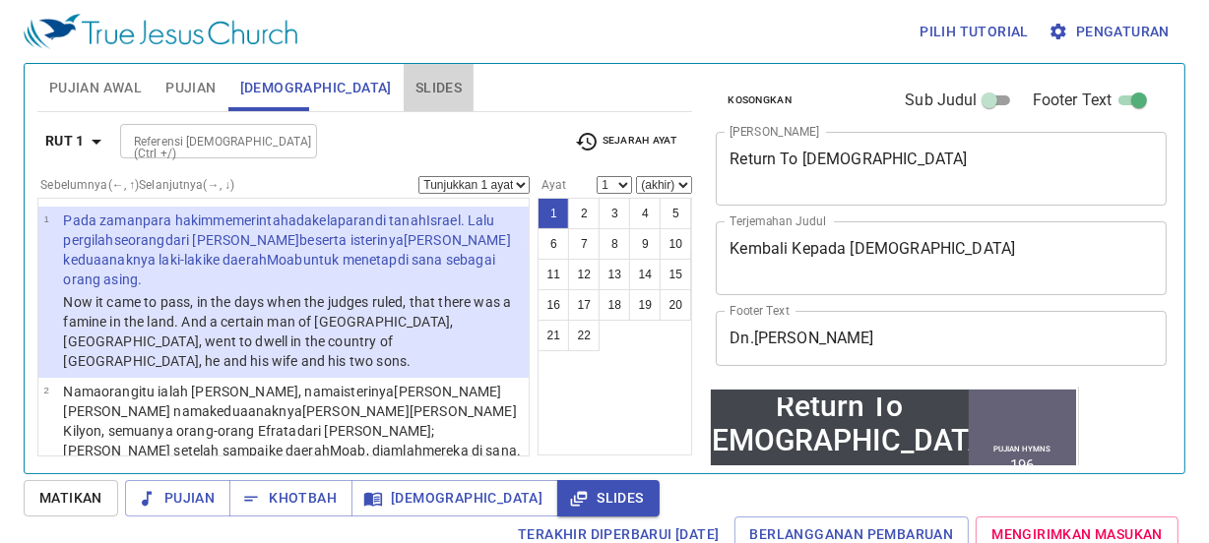
click at [415, 90] on span "Slides" at bounding box center [438, 88] width 46 height 25
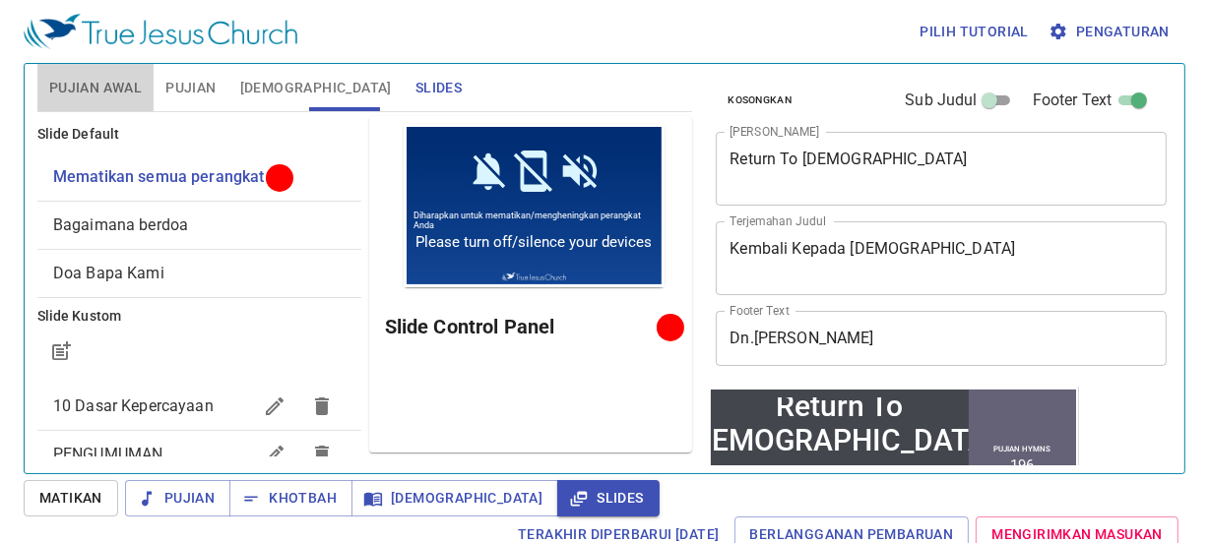
click at [83, 86] on span "Pujian Awal" at bounding box center [95, 88] width 93 height 25
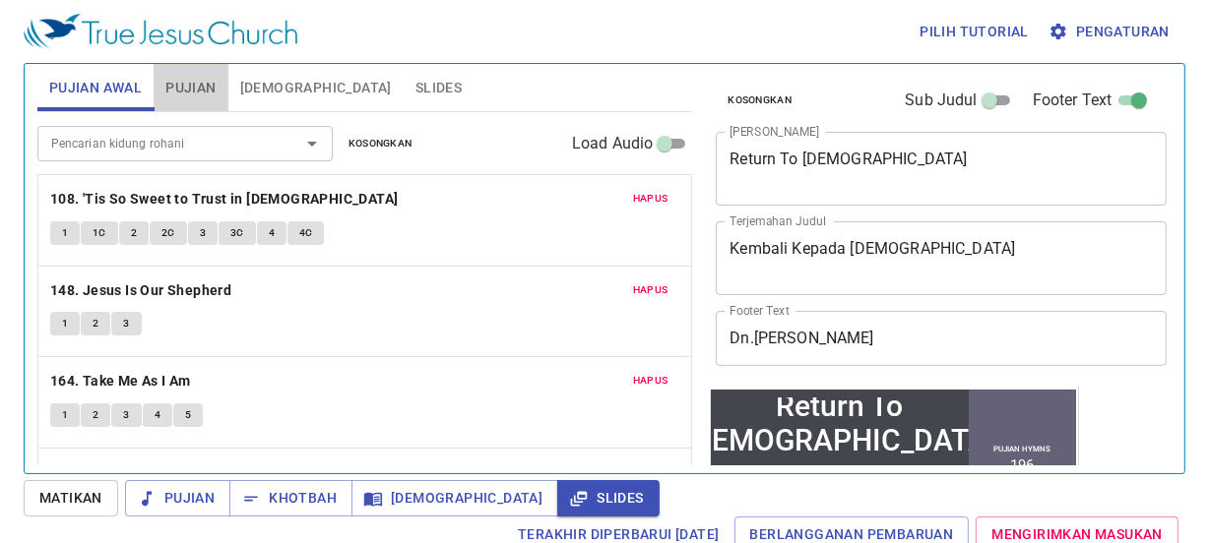
click at [179, 79] on span "Pujian" at bounding box center [190, 88] width 50 height 25
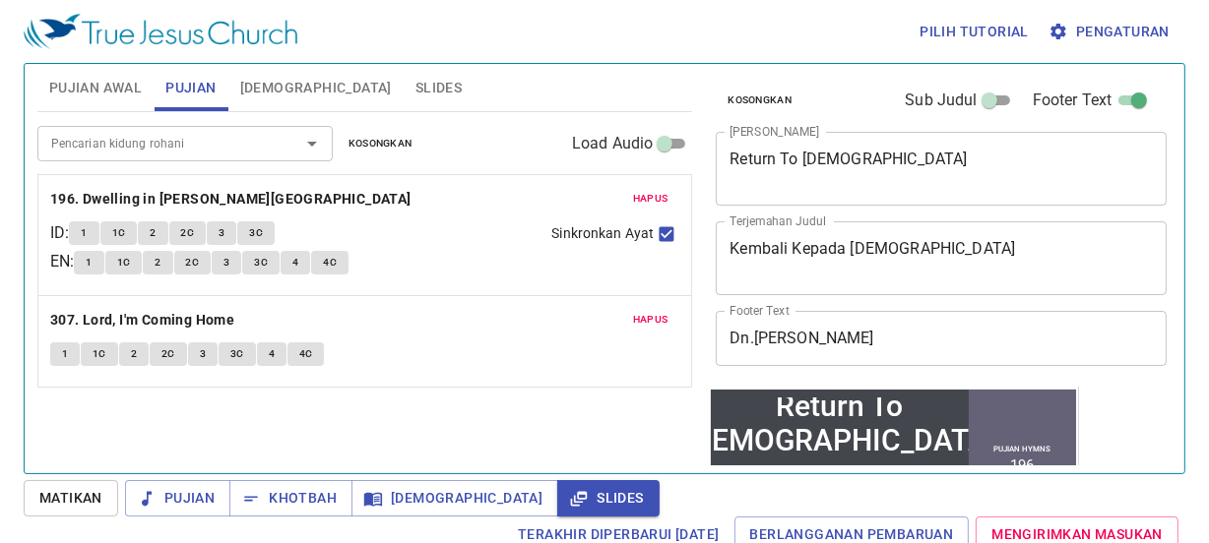
click at [129, 88] on span "Pujian Awal" at bounding box center [95, 88] width 93 height 25
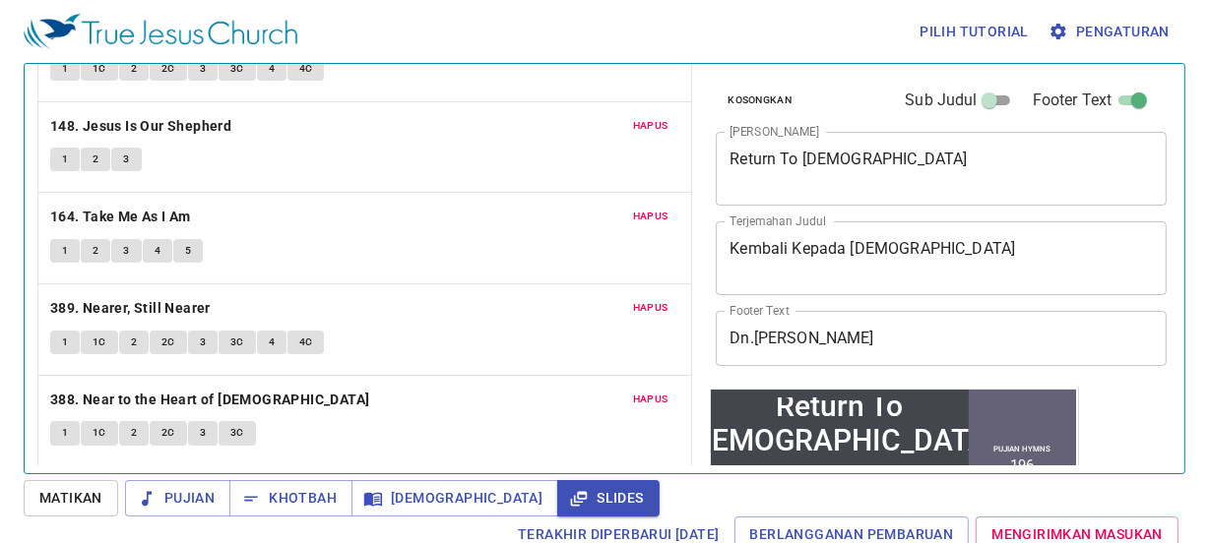
scroll to position [9, 0]
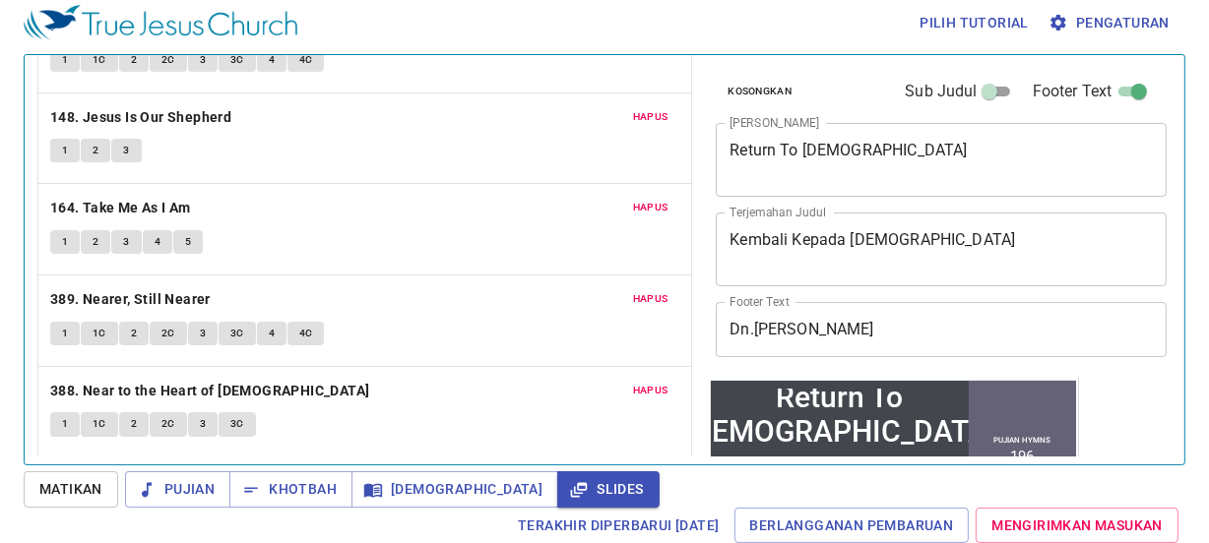
click at [569, 325] on div "1 1C 2 2C 3 3C 4 4C" at bounding box center [365, 336] width 630 height 29
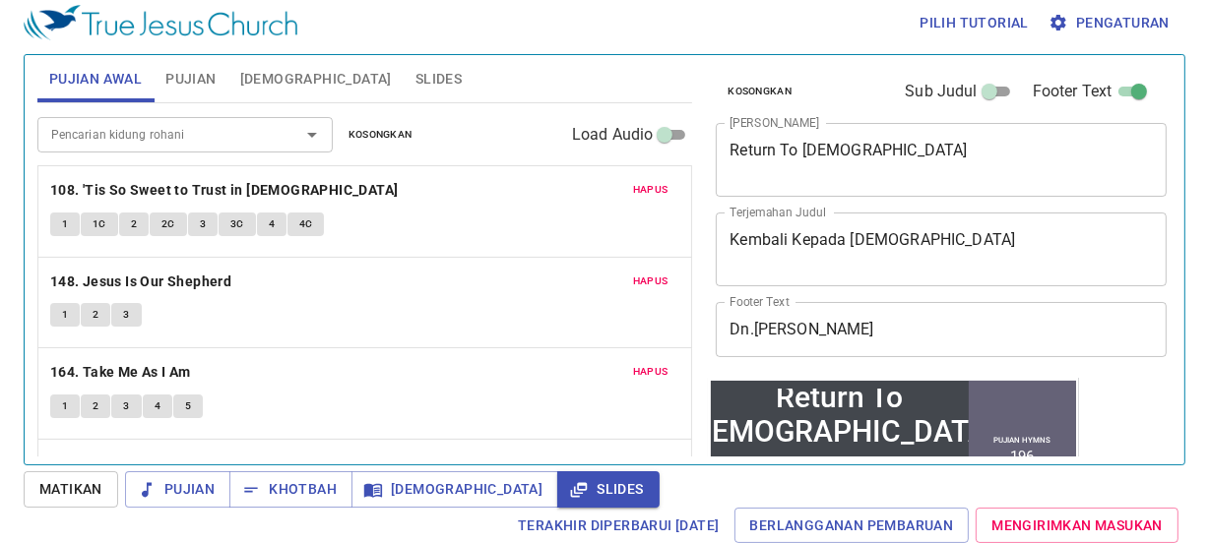
scroll to position [0, 0]
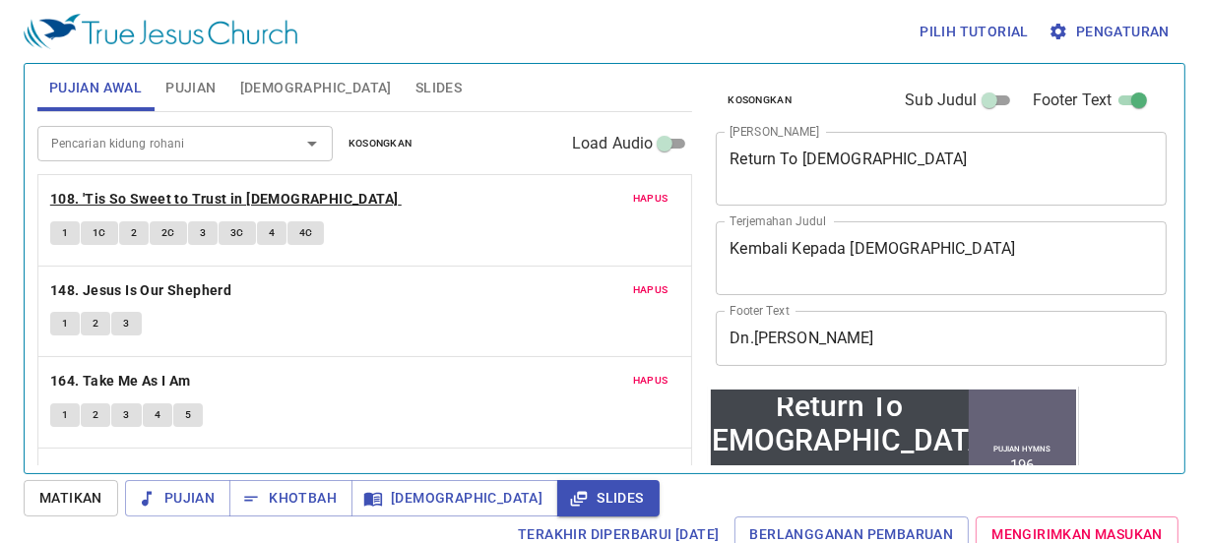
click at [176, 197] on b "108. 'Tis So Sweet to Trust in [DEMOGRAPHIC_DATA]" at bounding box center [224, 199] width 348 height 25
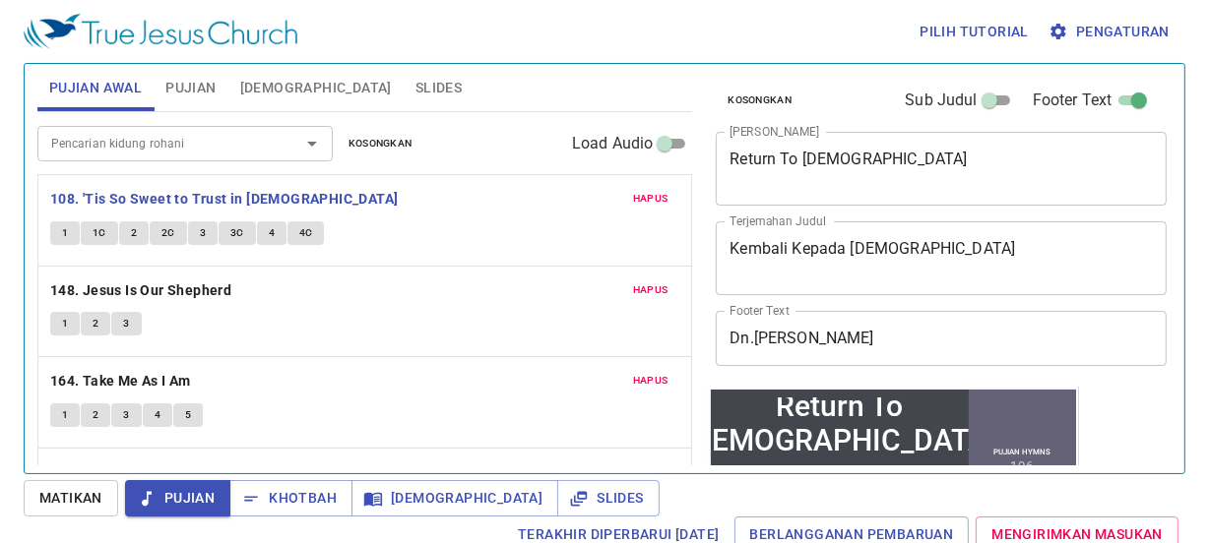
click at [68, 229] on button "1" at bounding box center [65, 233] width 30 height 24
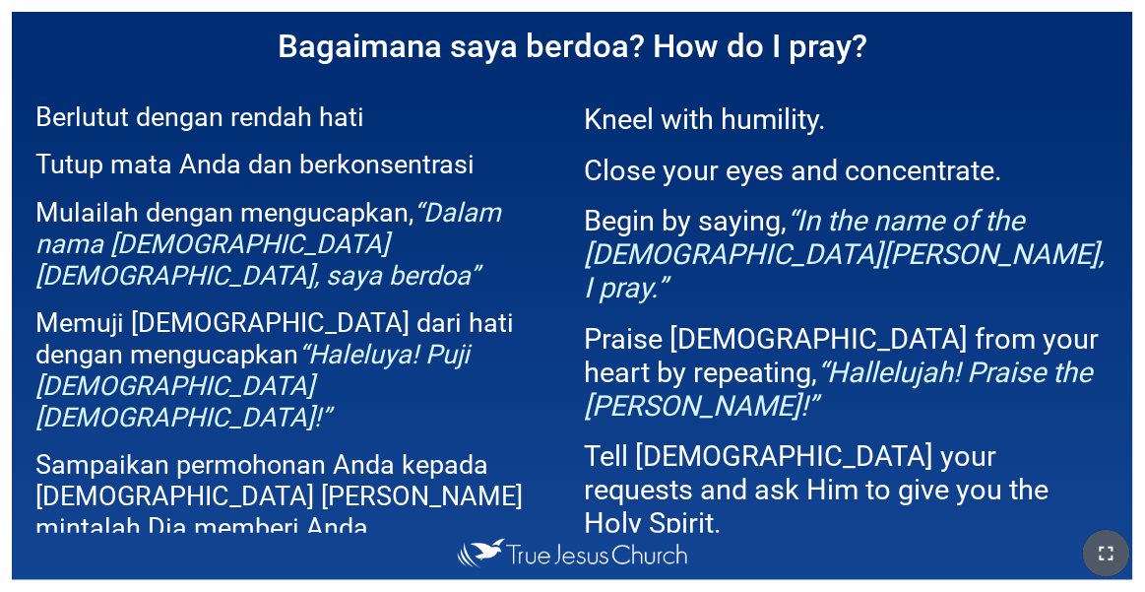
click at [715, 535] on button "button" at bounding box center [1106, 553] width 47 height 47
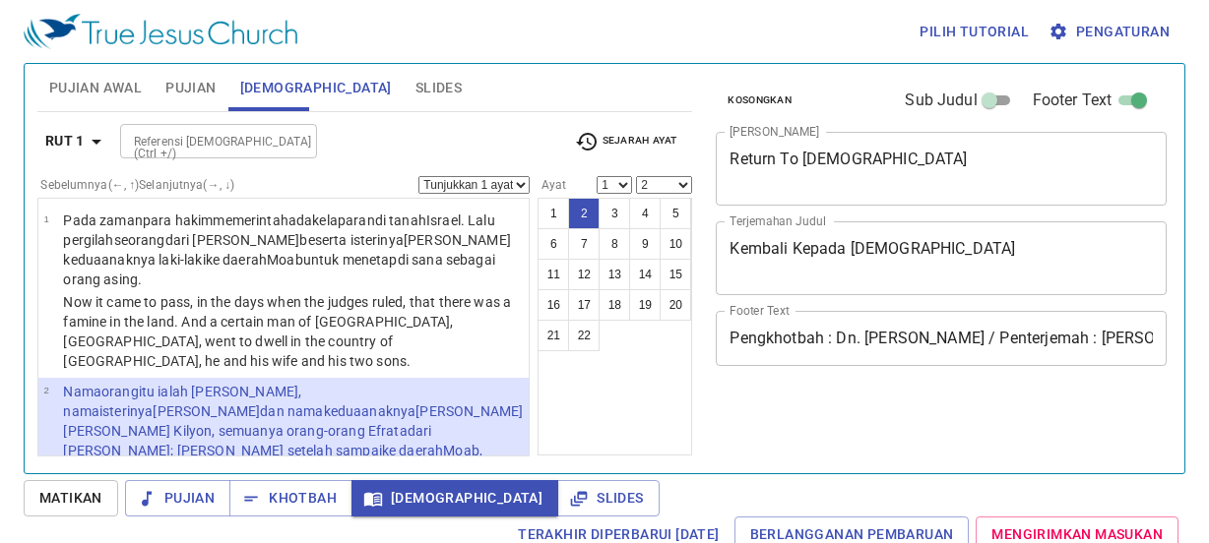
select select "2"
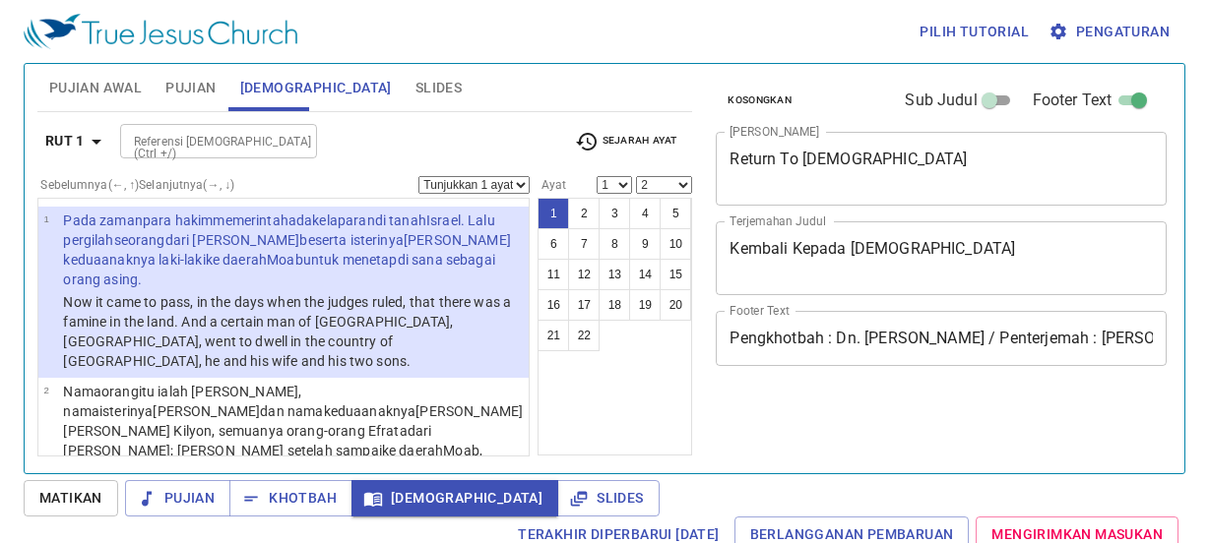
select select "2"
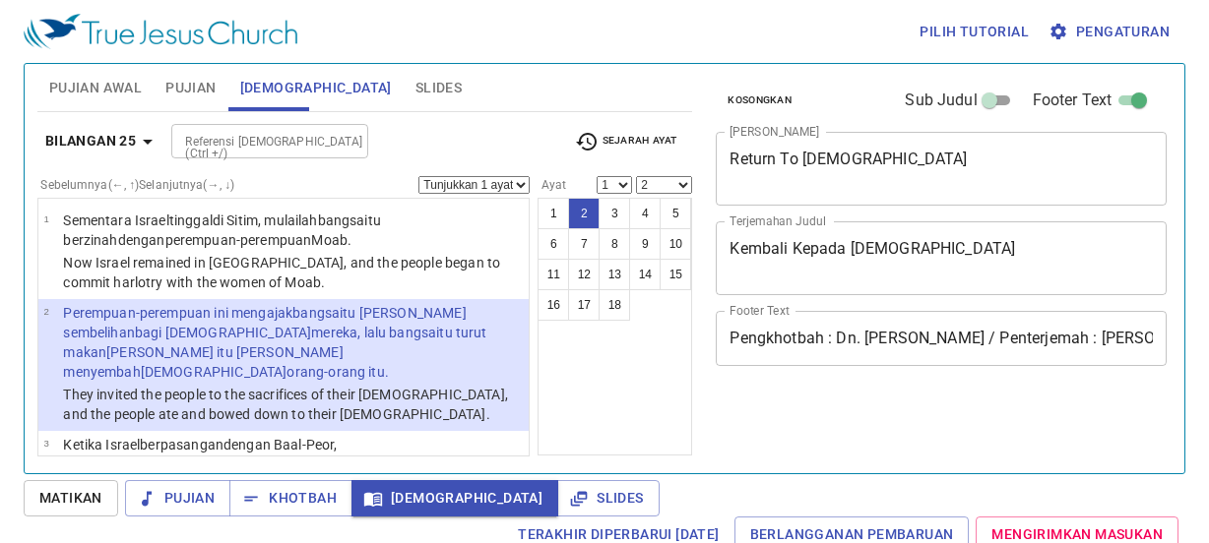
select select "2"
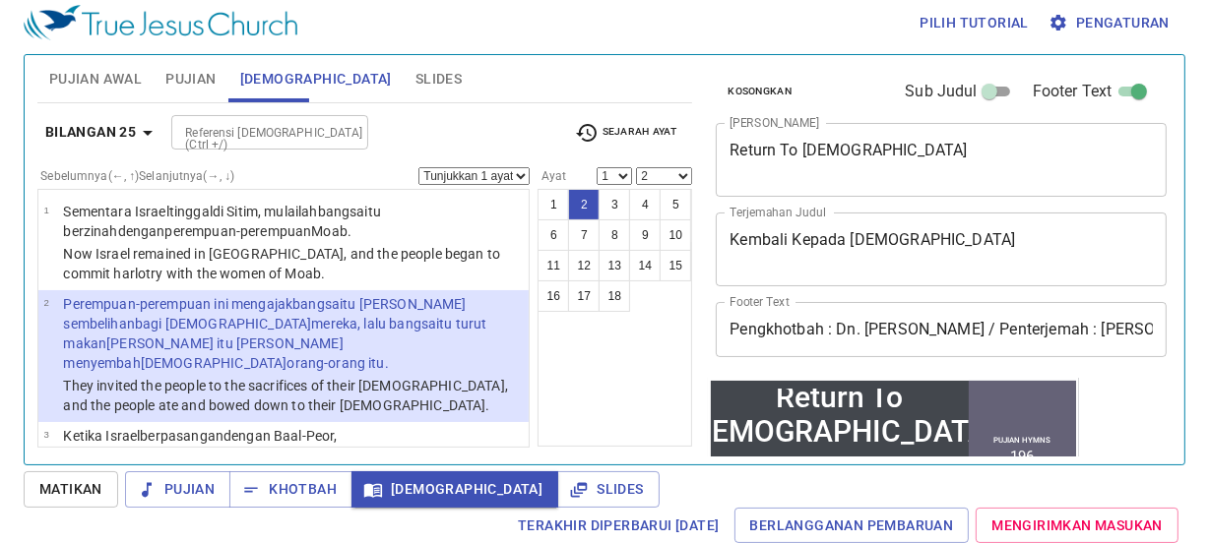
scroll to position [9, 0]
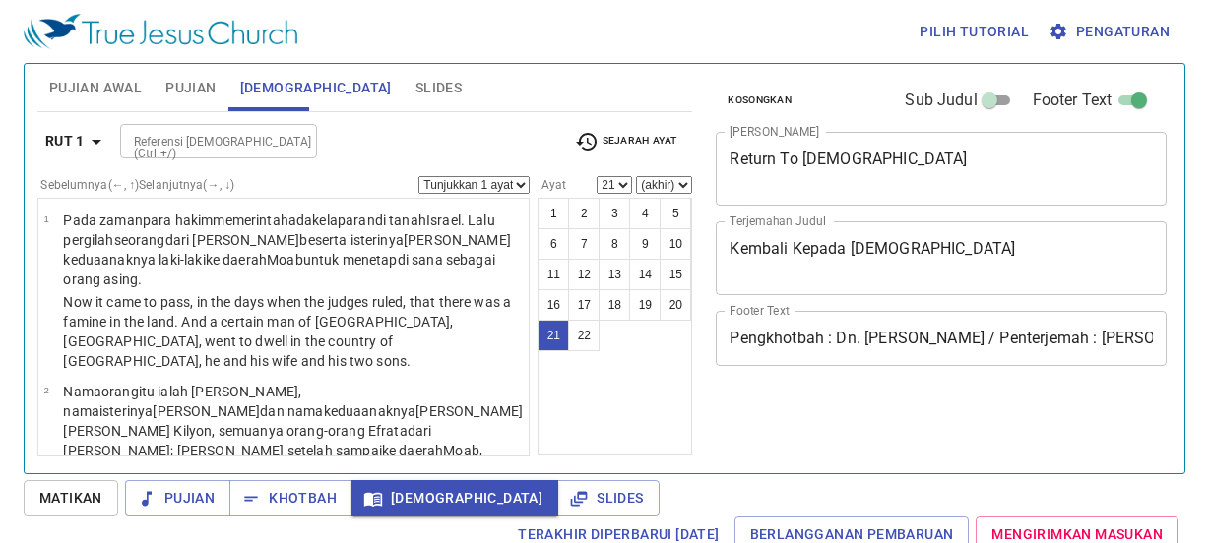
select select "21"
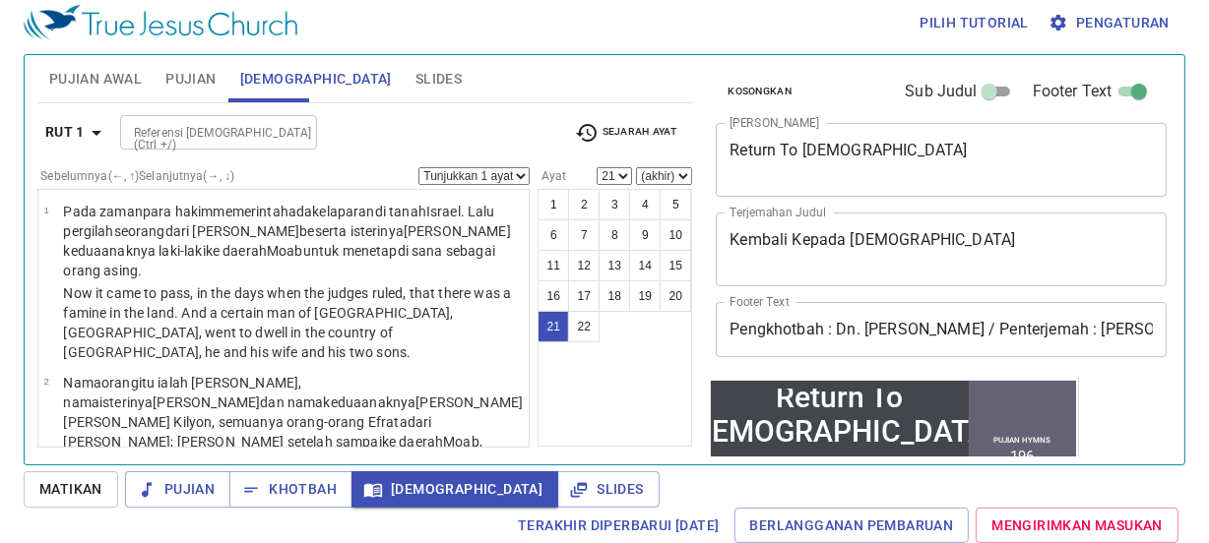
scroll to position [2476, 0]
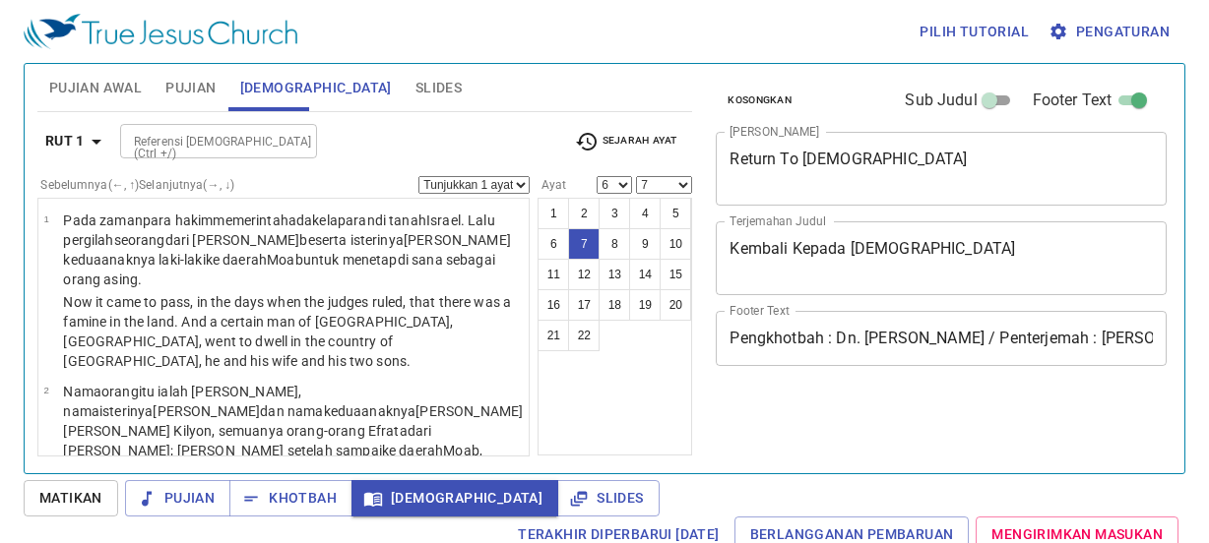
select select "6"
select select "7"
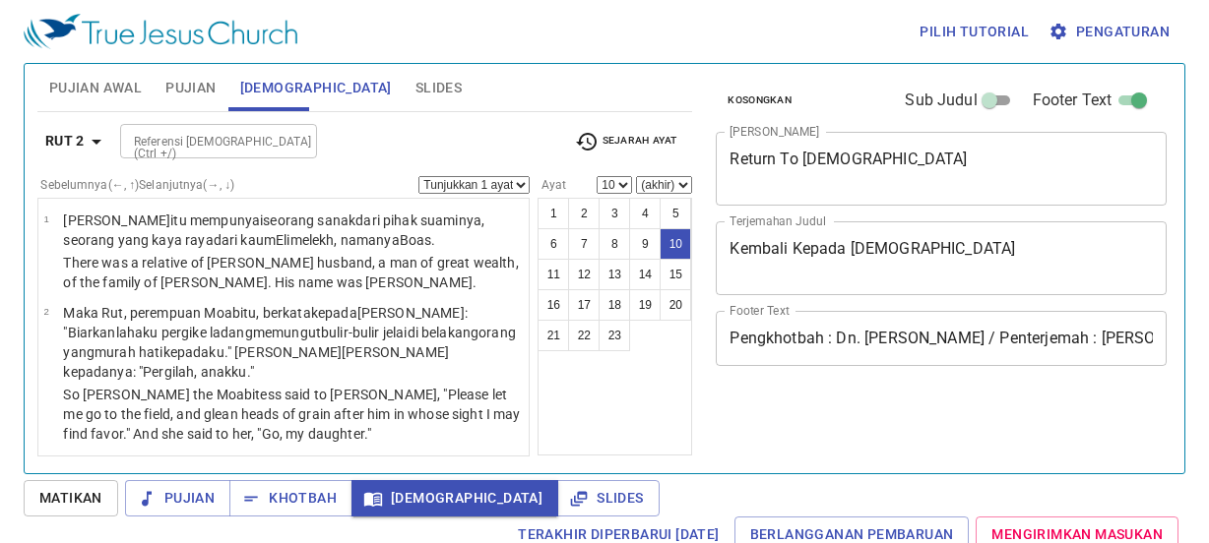
select select "10"
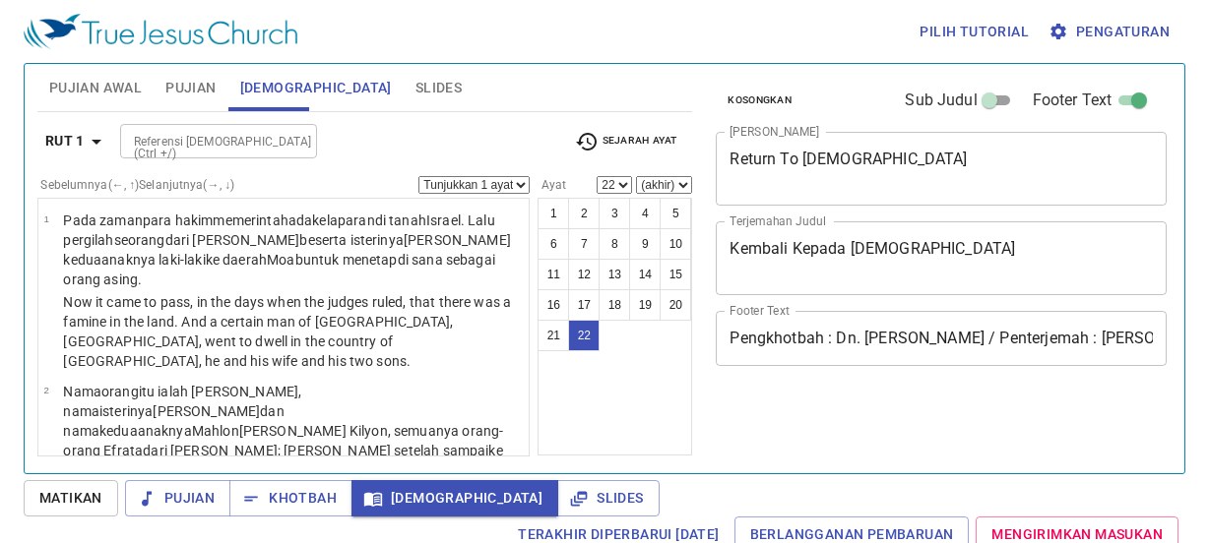
select select "22"
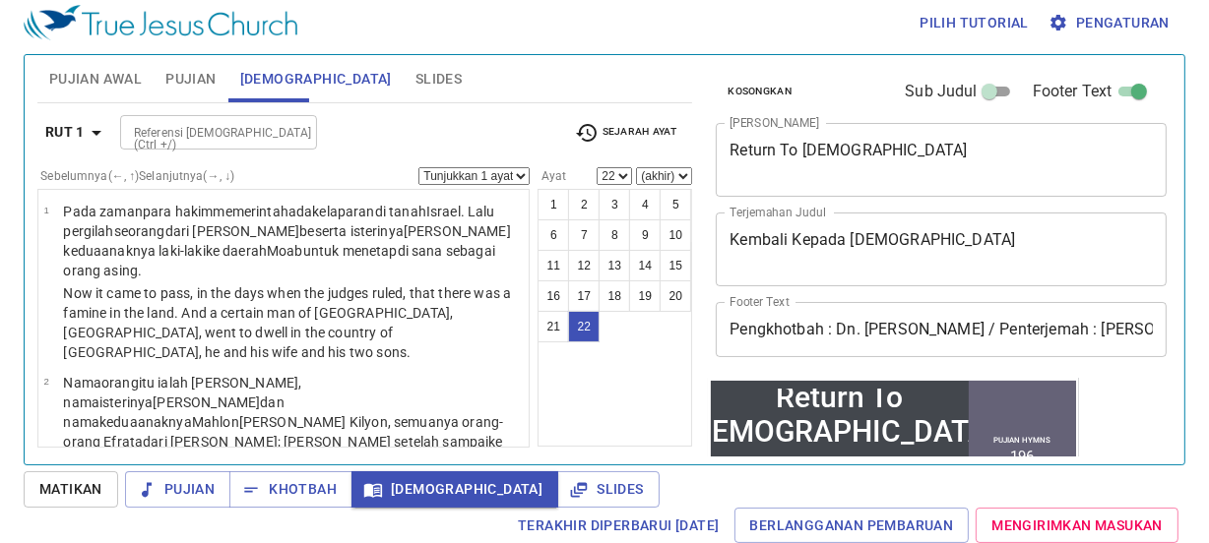
scroll to position [2563, 0]
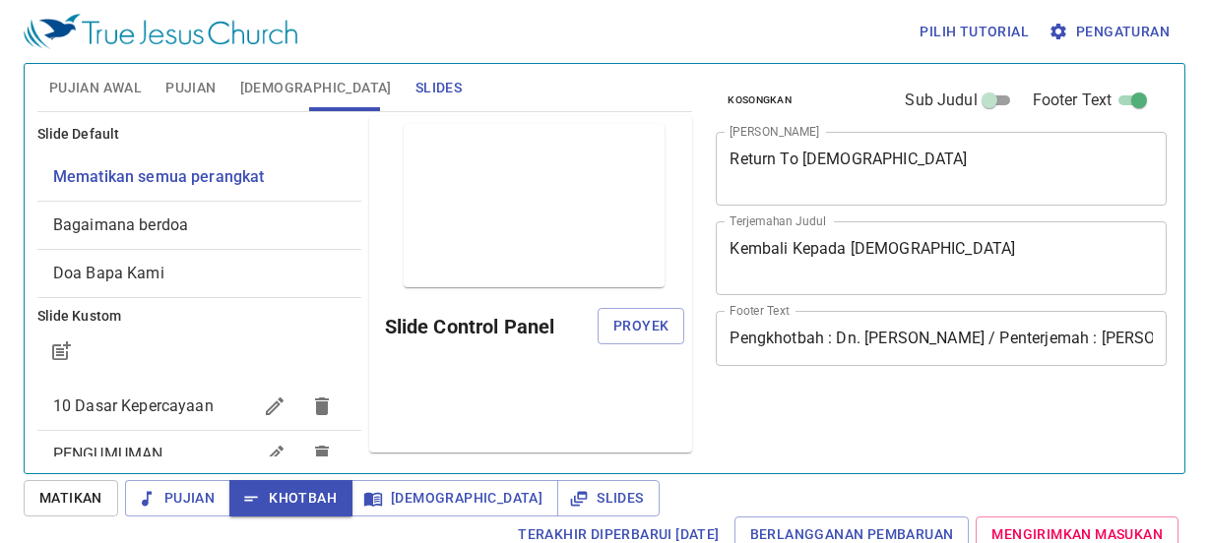
scroll to position [9, 0]
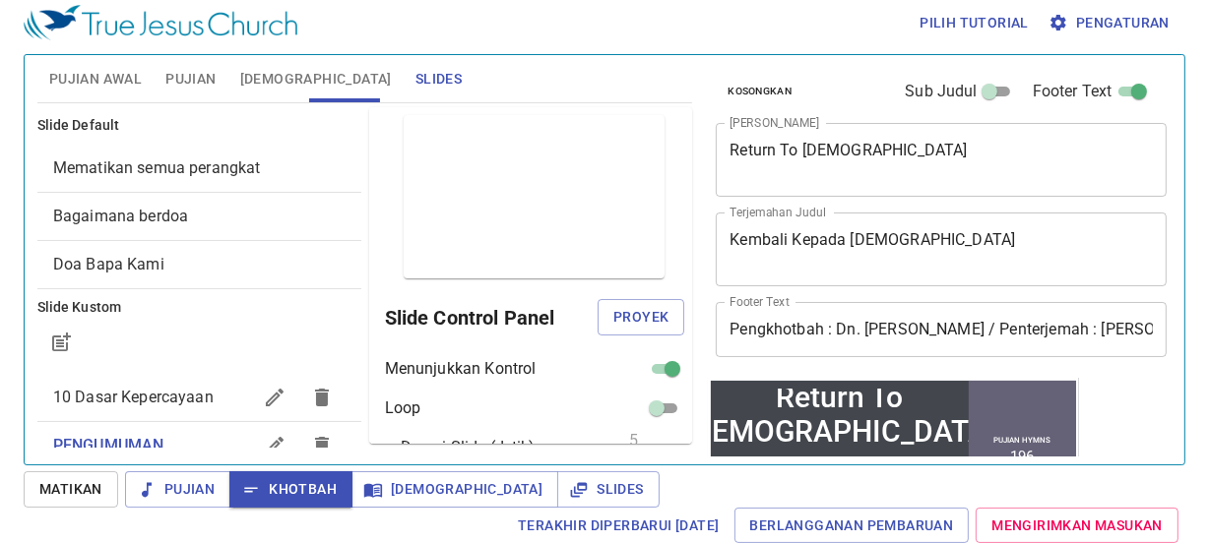
scroll to position [90, 0]
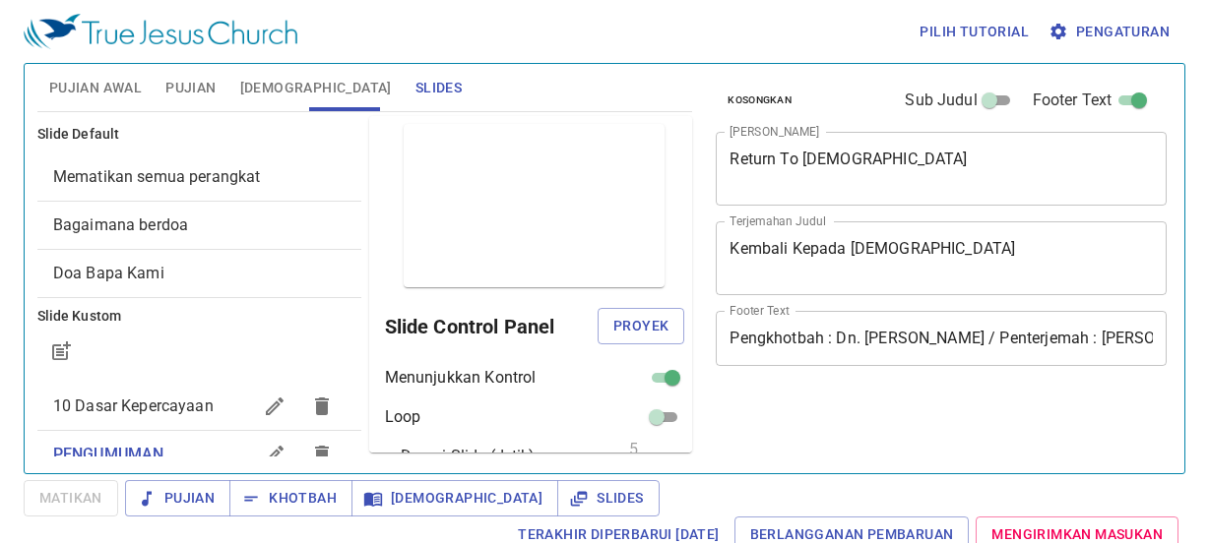
scroll to position [9, 0]
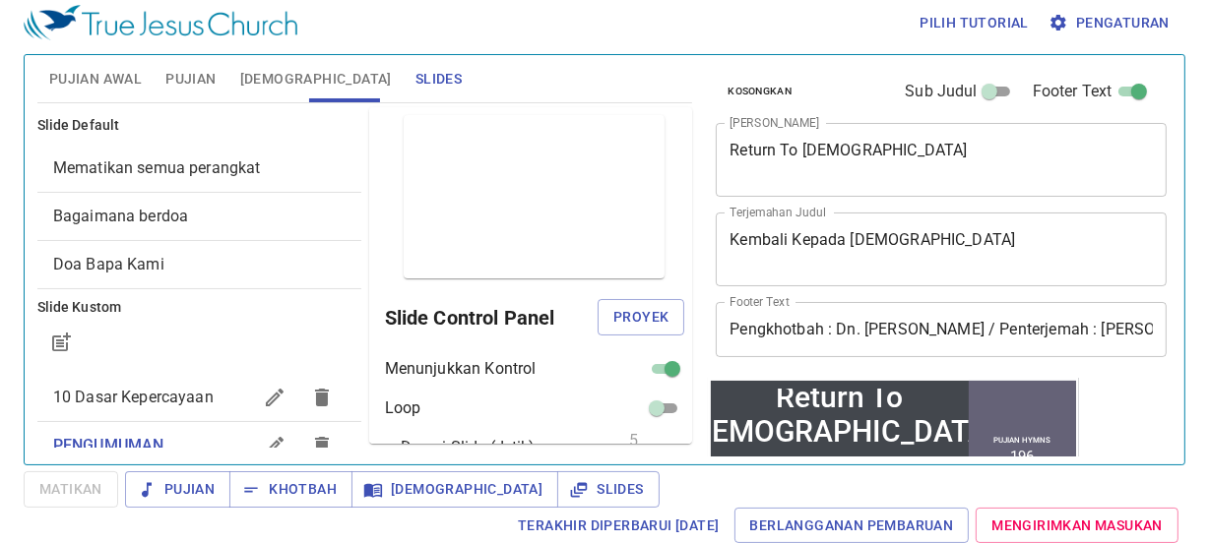
scroll to position [90, 0]
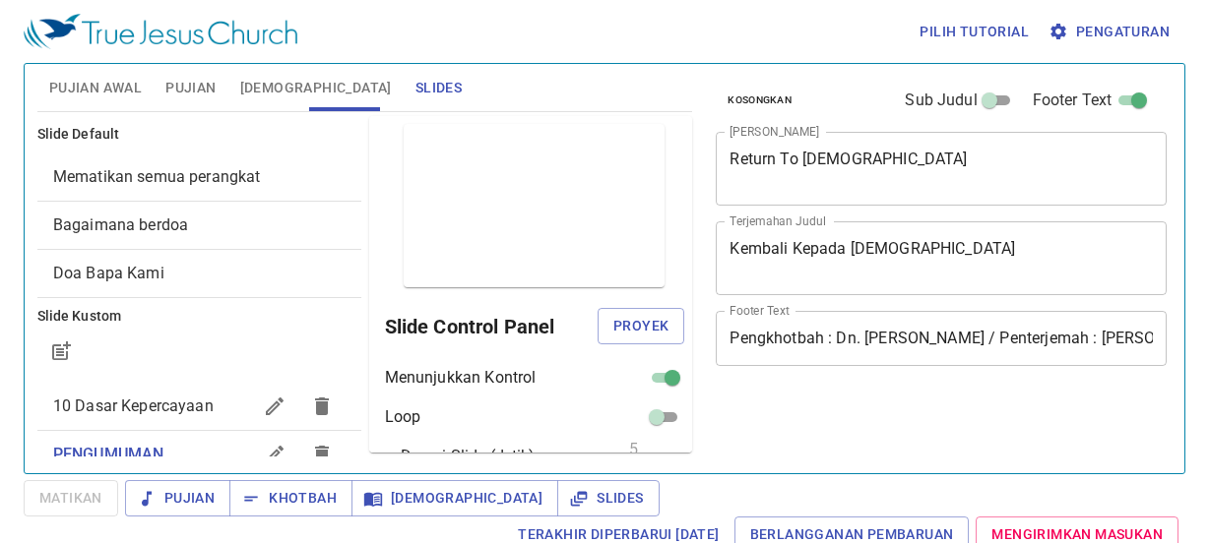
scroll to position [9, 0]
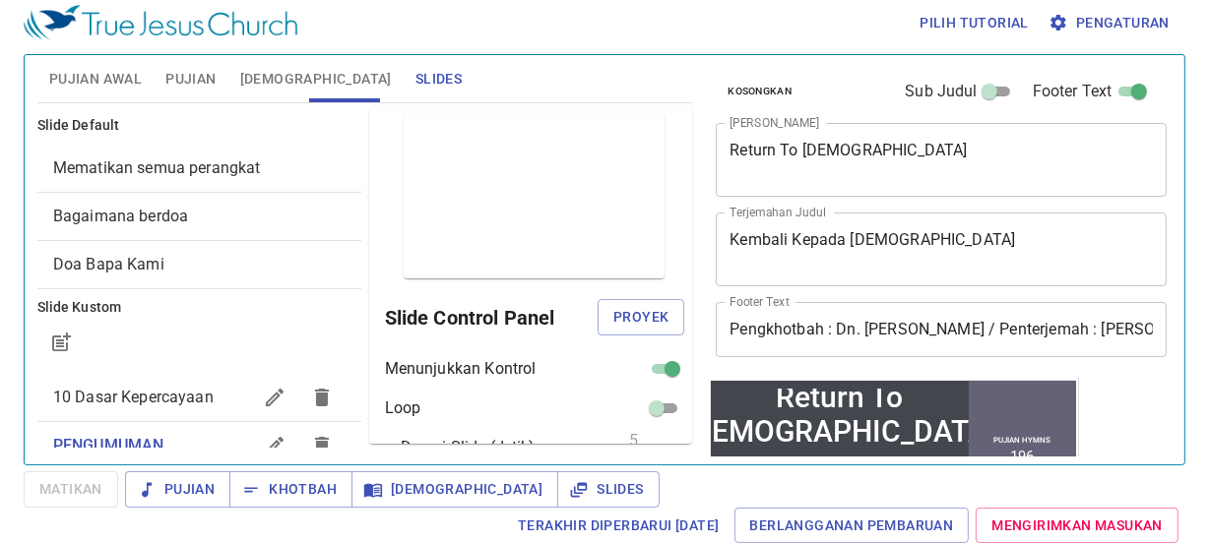
scroll to position [90, 0]
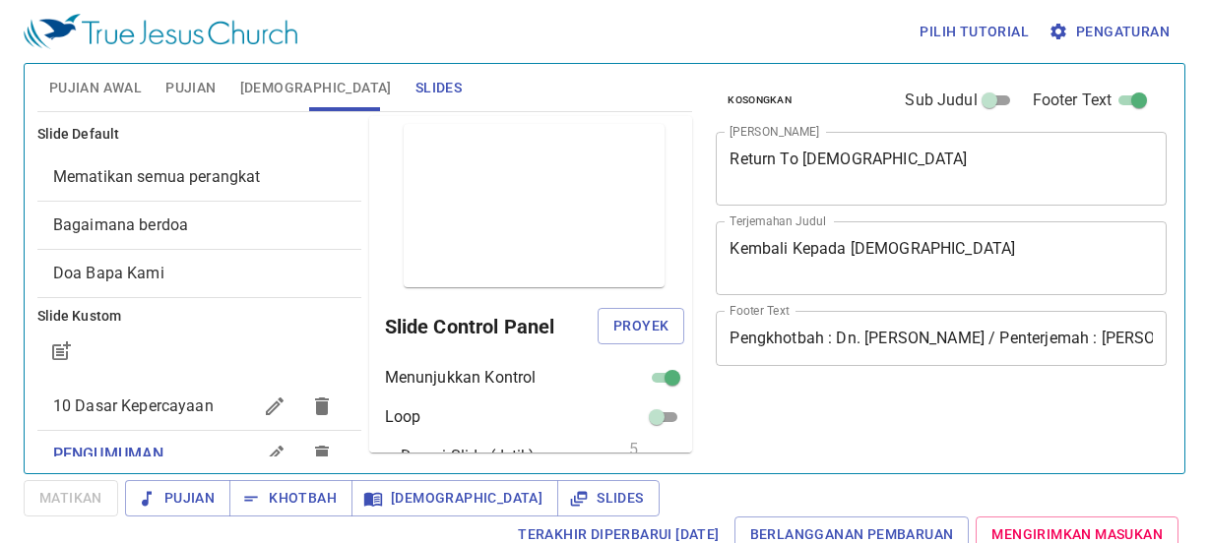
scroll to position [9, 0]
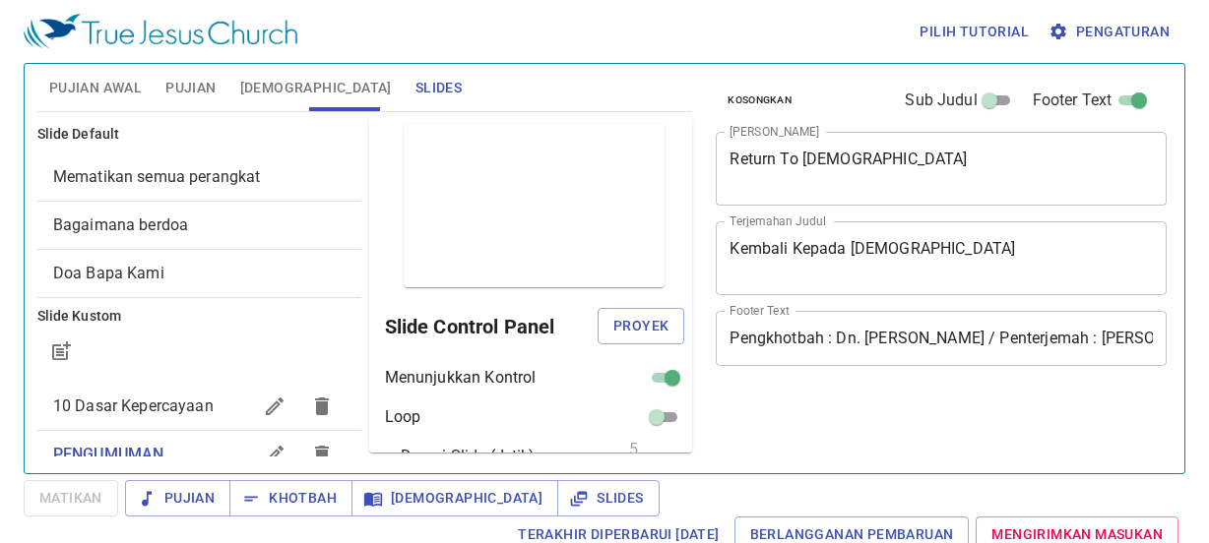
scroll to position [9, 0]
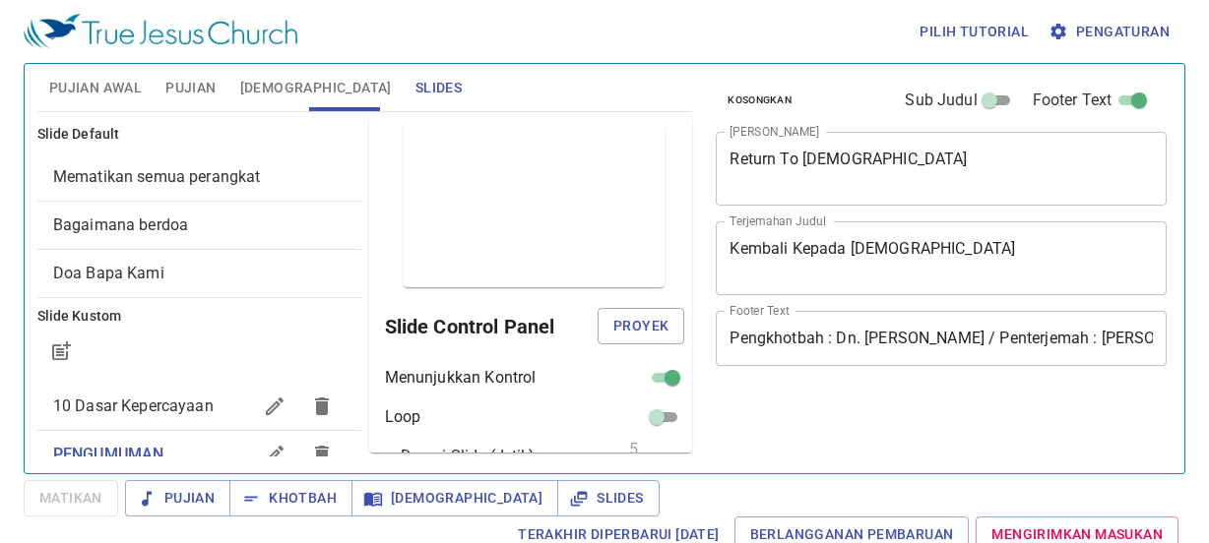
scroll to position [9, 0]
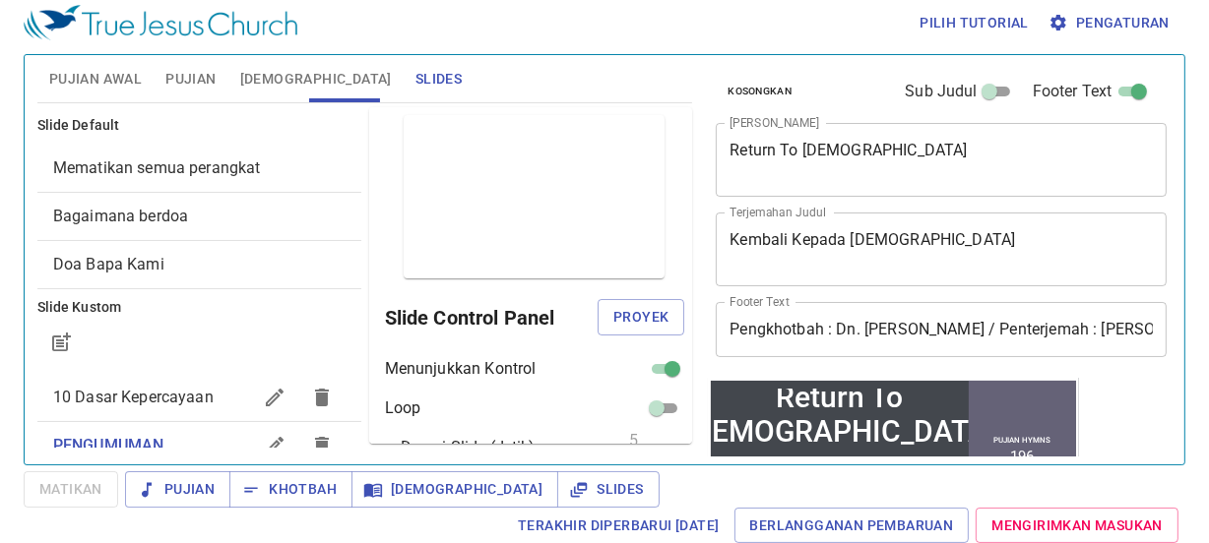
scroll to position [90, 0]
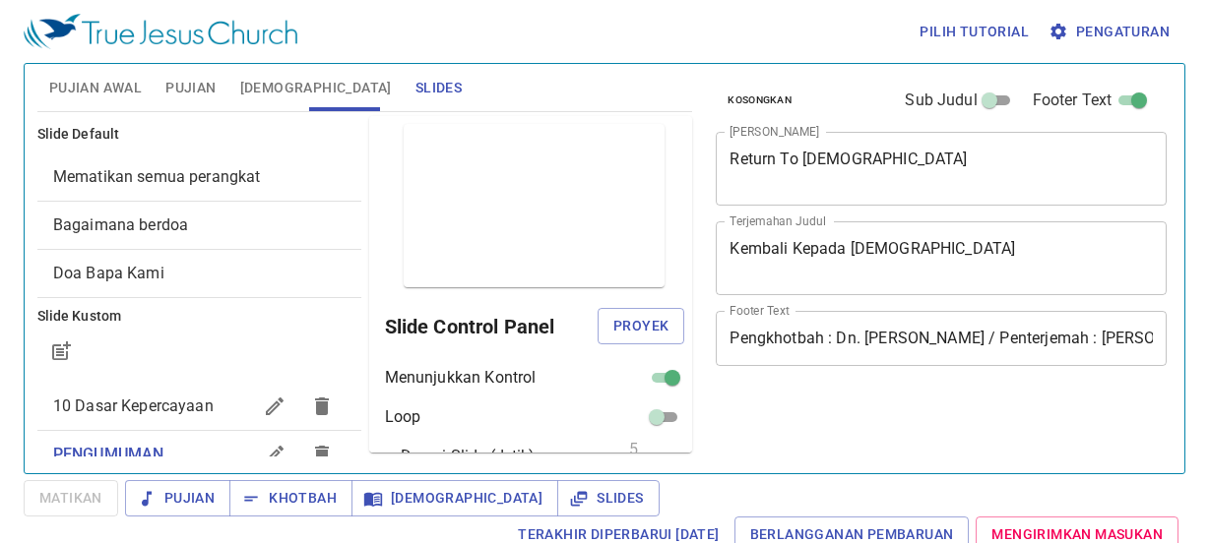
scroll to position [9, 0]
